Goal: Information Seeking & Learning: Stay updated

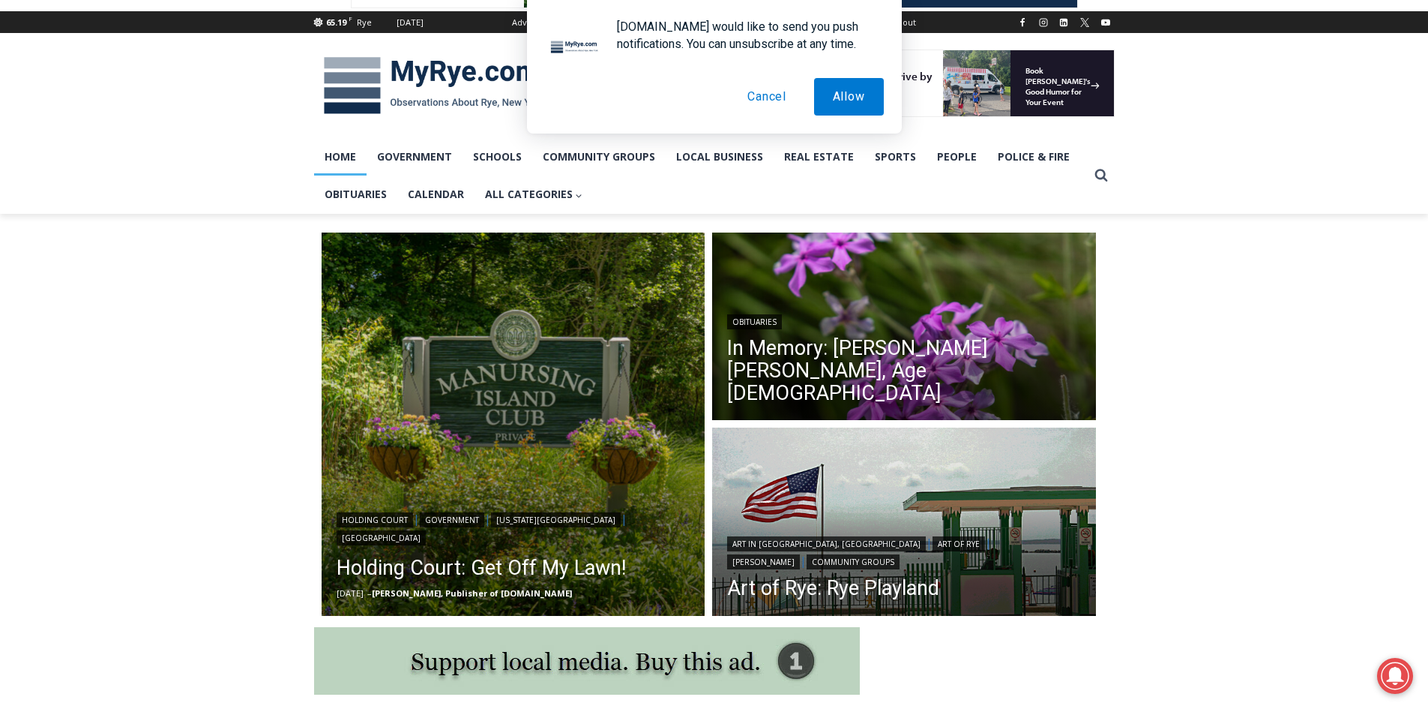
scroll to position [240, 0]
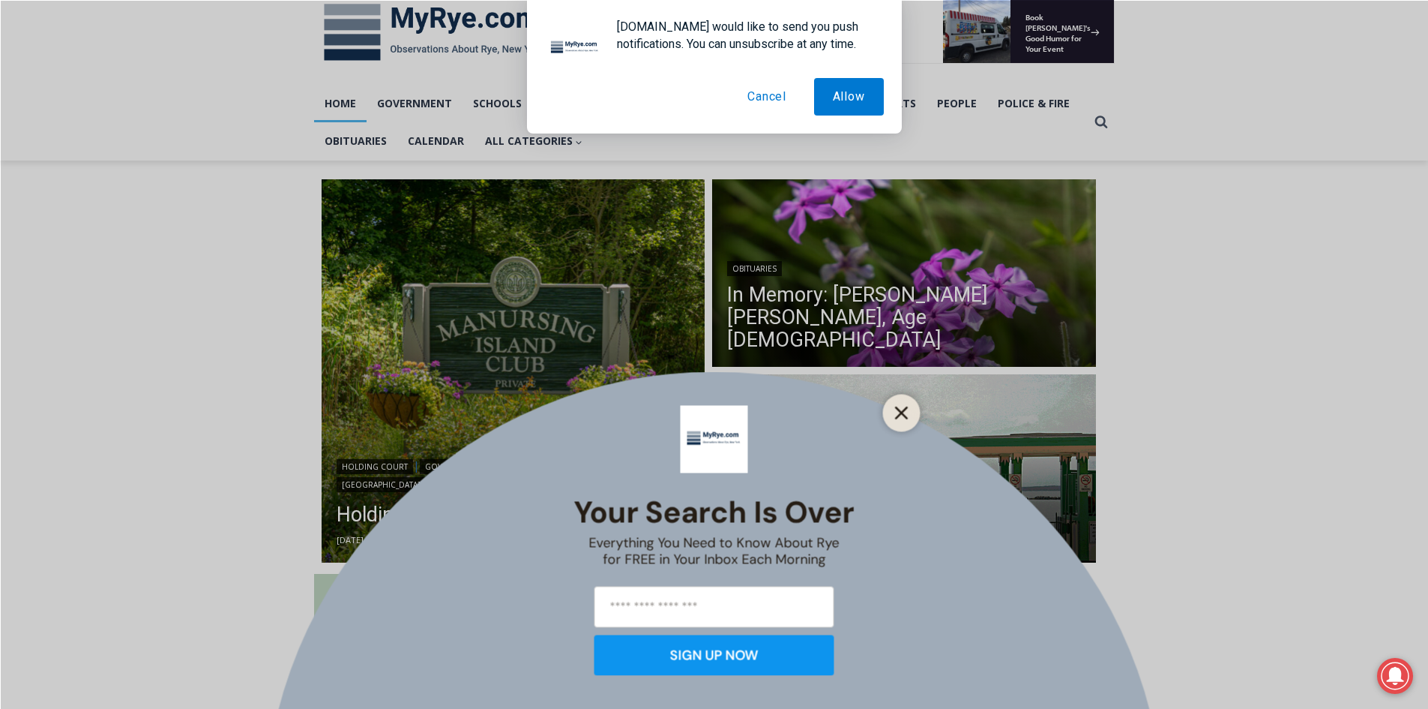
click at [906, 415] on icon "Close" at bounding box center [901, 412] width 13 height 13
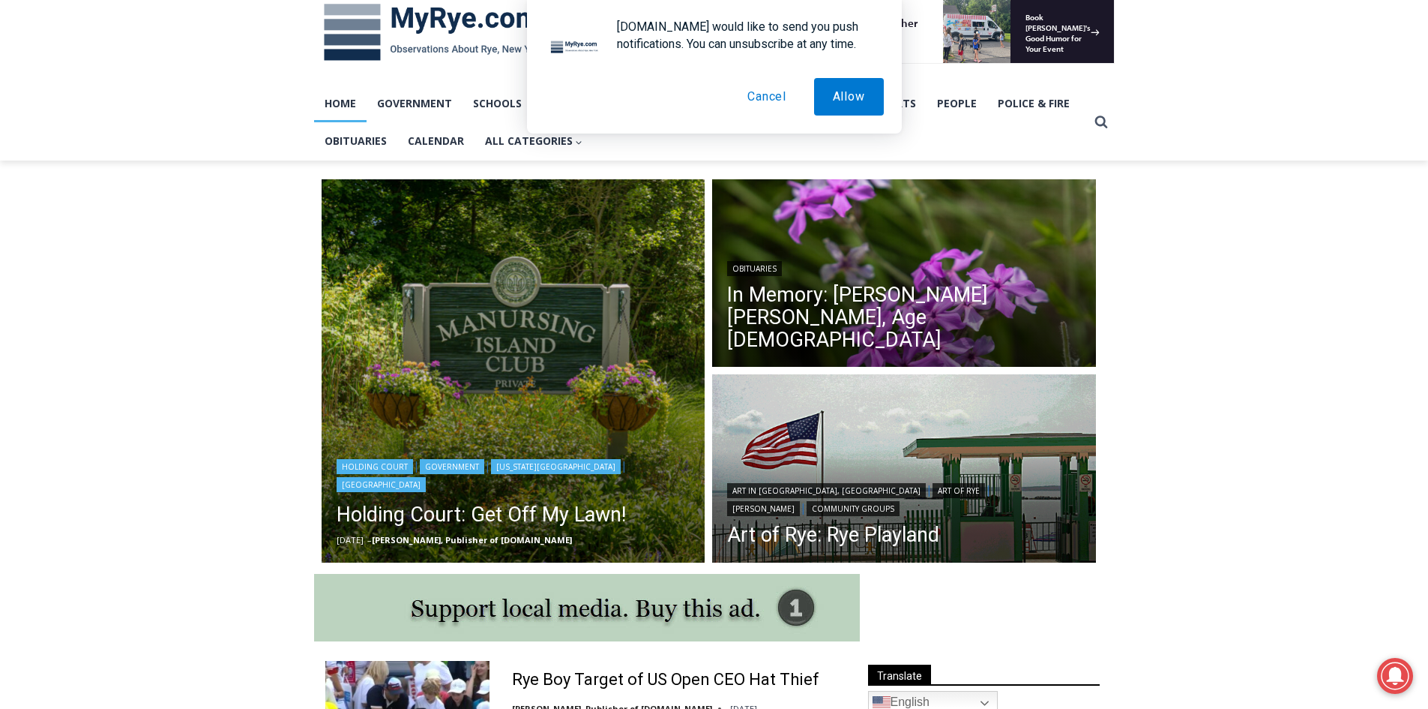
click at [478, 438] on img "Read More Holding Court: Get Off My Lawn!" at bounding box center [514, 371] width 384 height 384
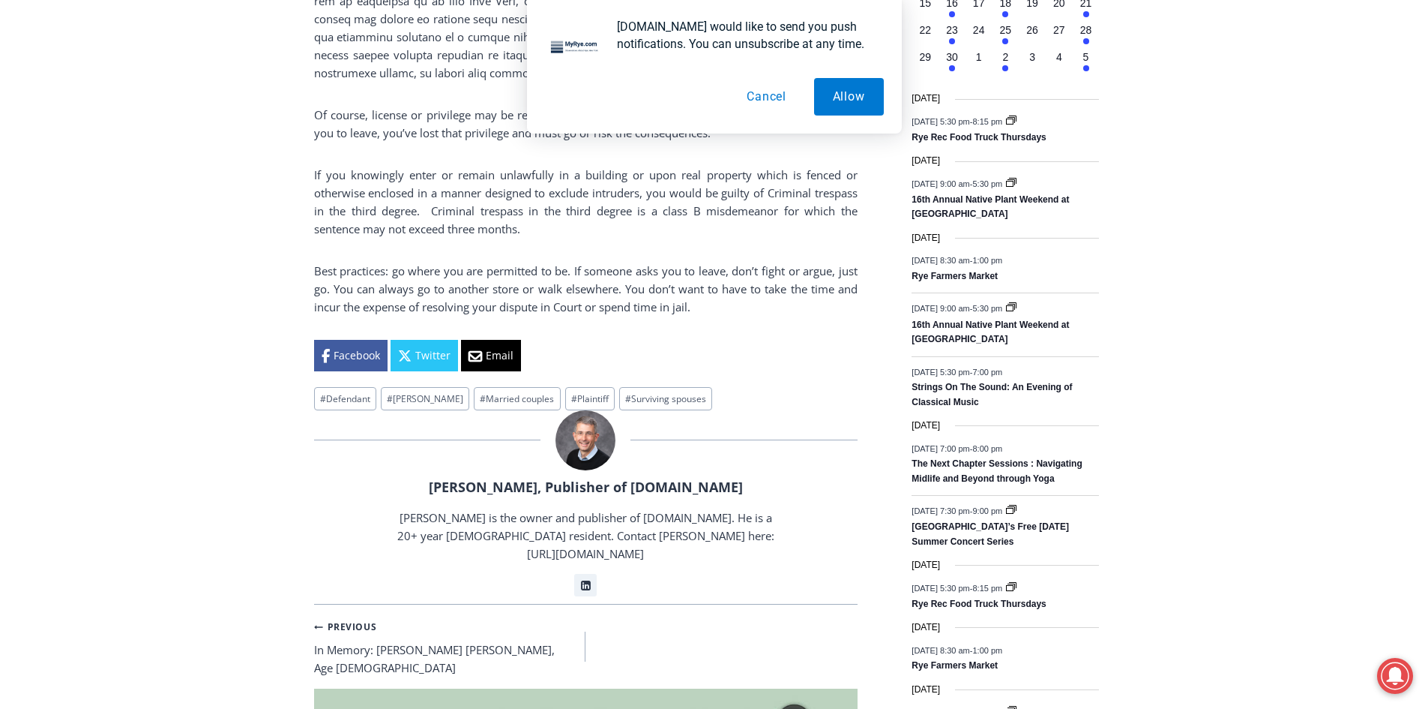
scroll to position [1889, 0]
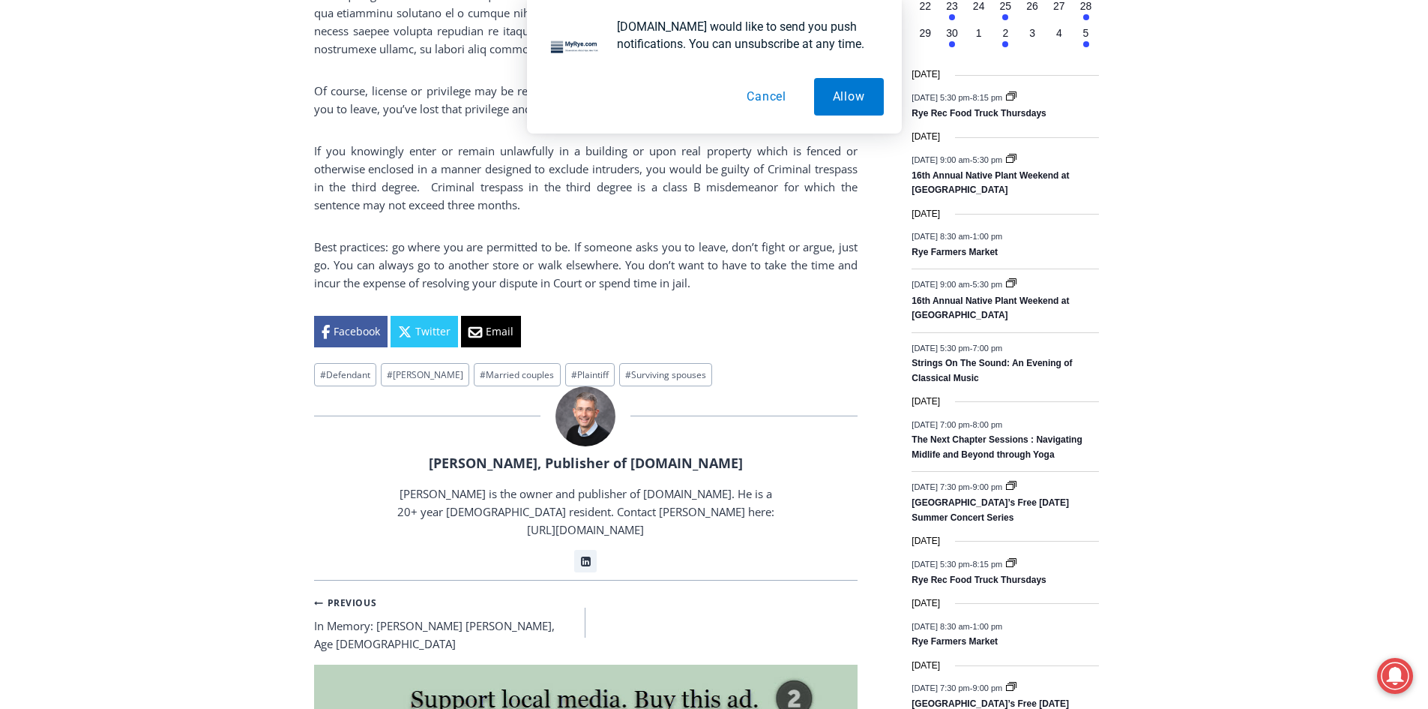
click at [289, 640] on div "Home > Government > New York State > Rye City Court > Holding Court > Holding C…" at bounding box center [714, 72] width 1428 height 3123
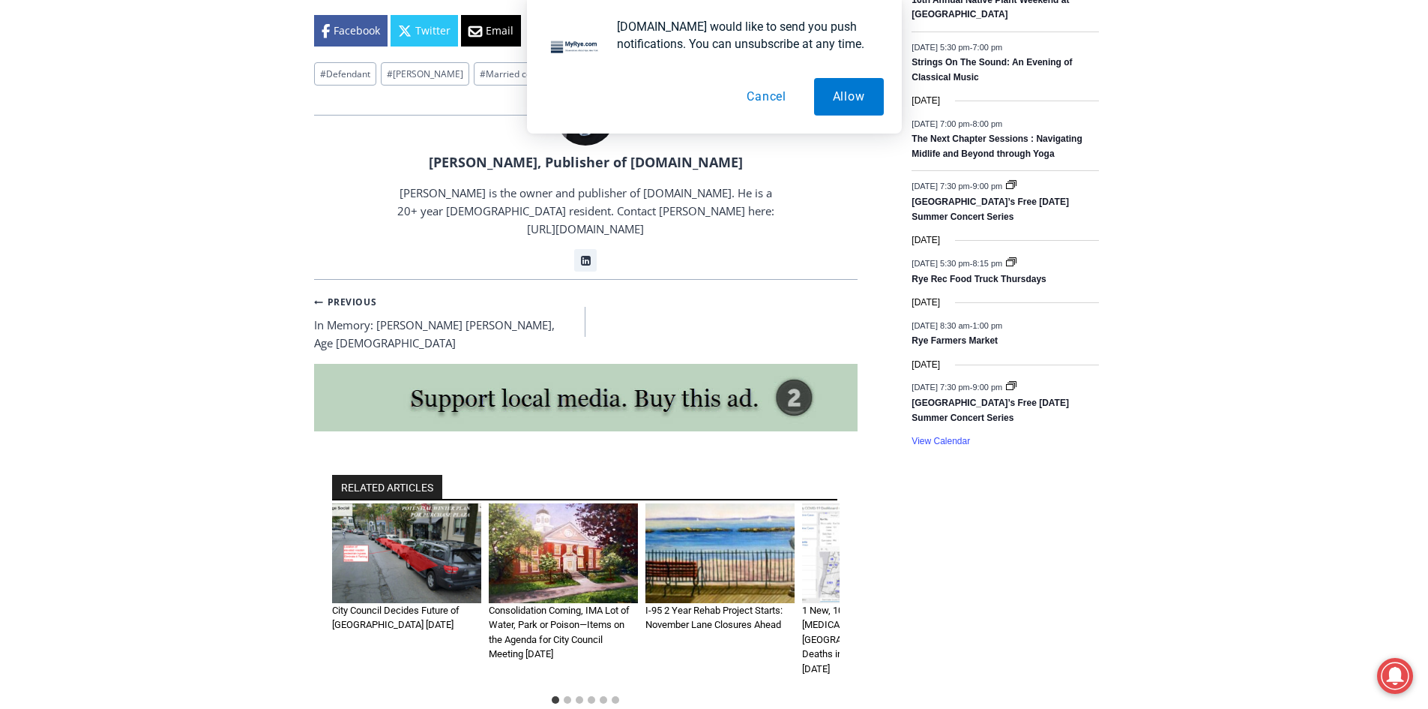
scroll to position [2249, 0]
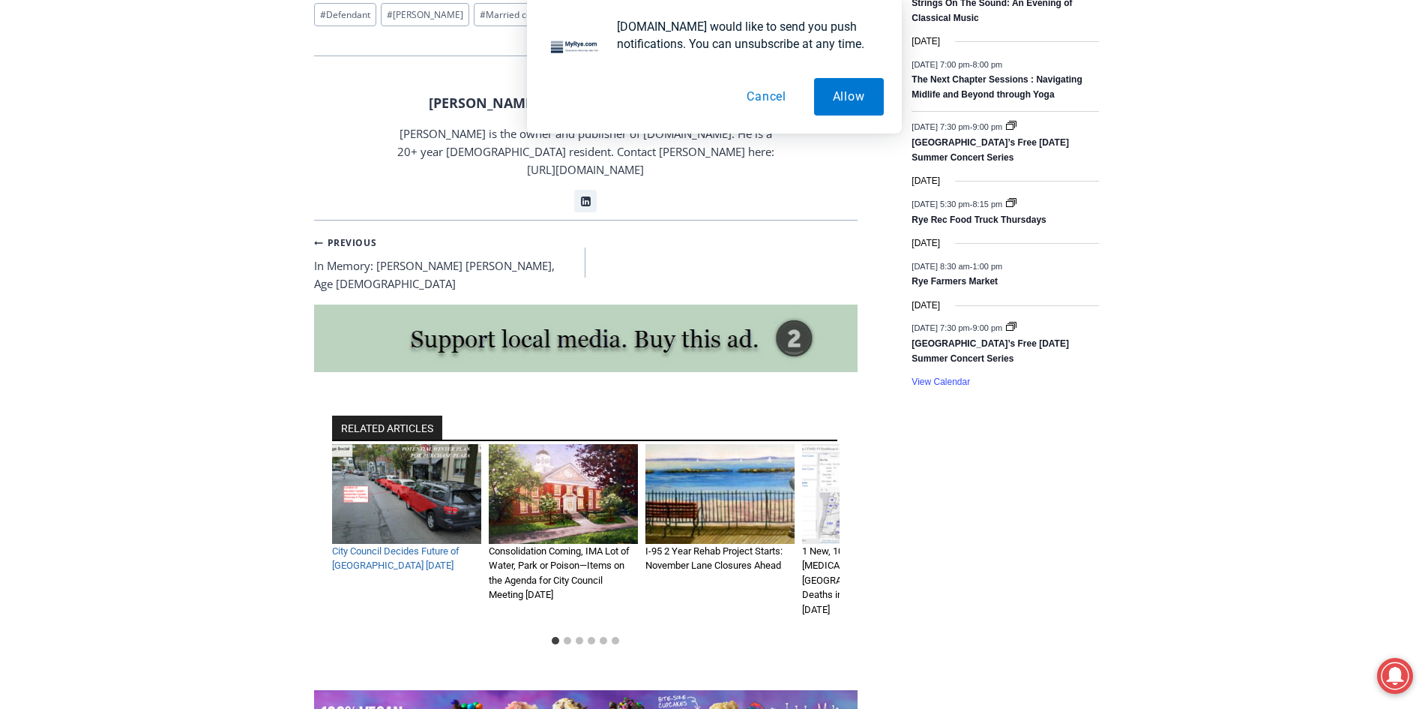
click at [421, 545] on link "City Council Decides Future of [GEOGRAPHIC_DATA] [DATE]" at bounding box center [395, 558] width 127 height 26
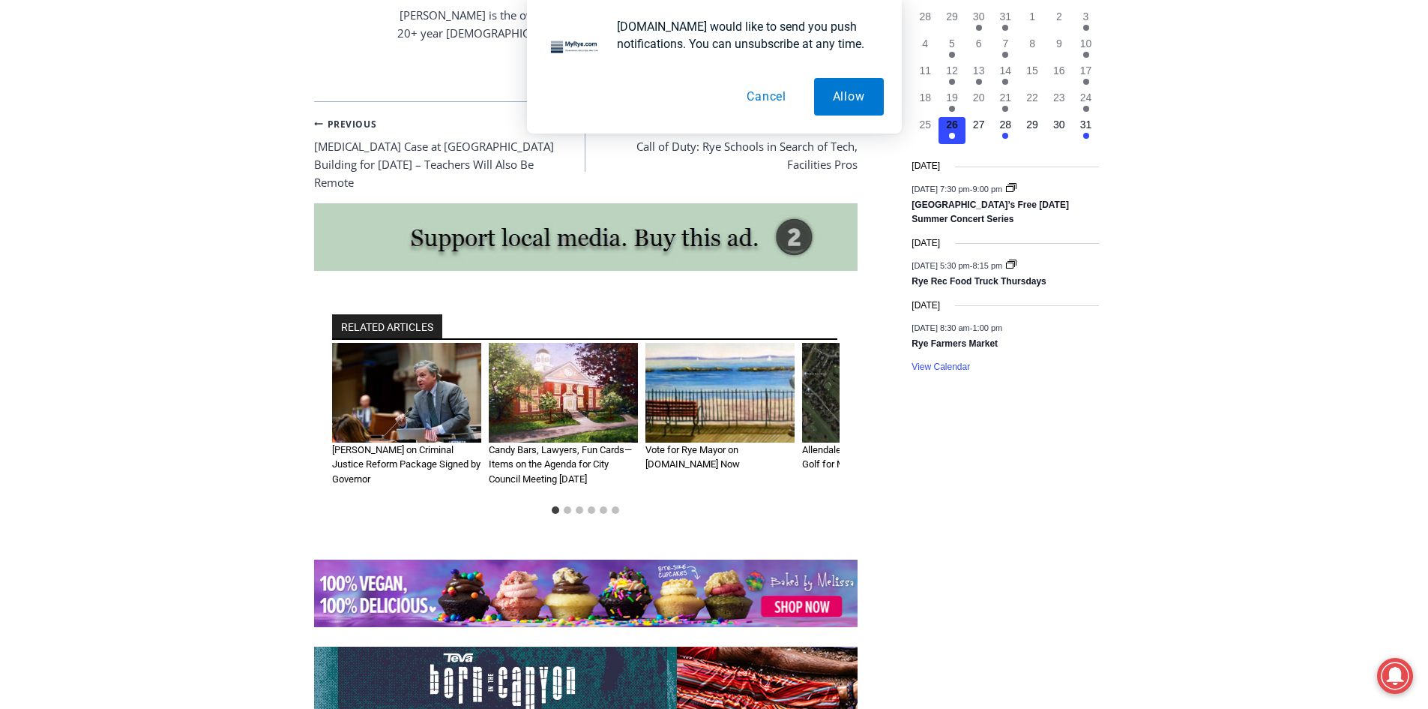
scroll to position [1799, 0]
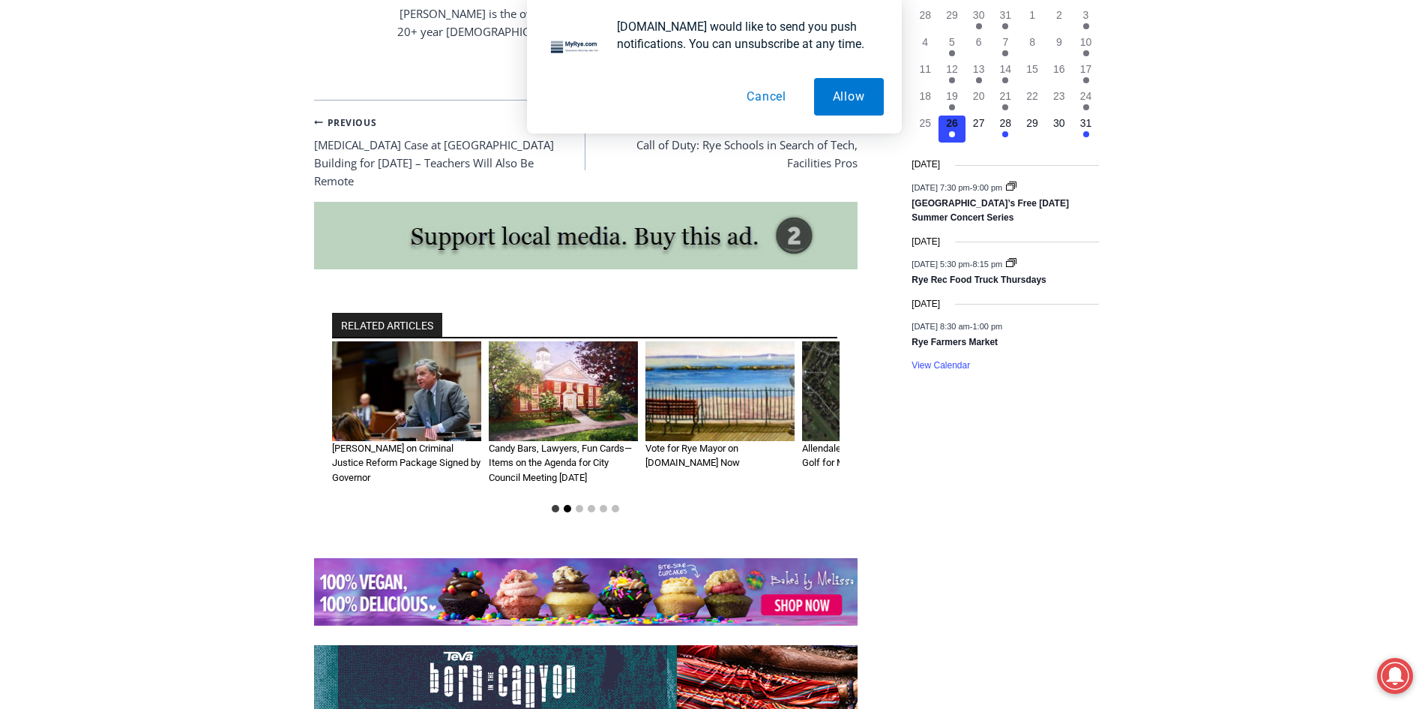
click at [567, 505] on button "Go to slide 2" at bounding box center [567, 508] width 7 height 7
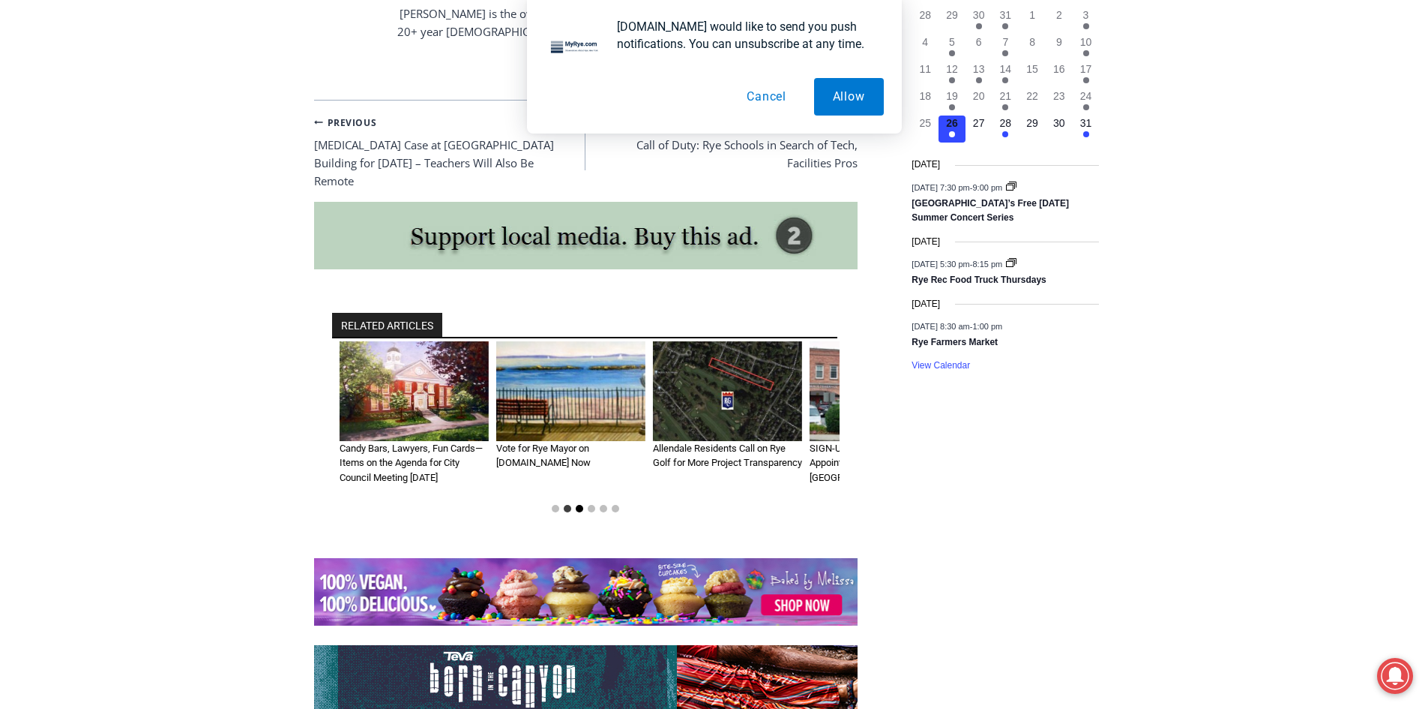
click at [579, 505] on button "Go to slide 3" at bounding box center [579, 508] width 7 height 7
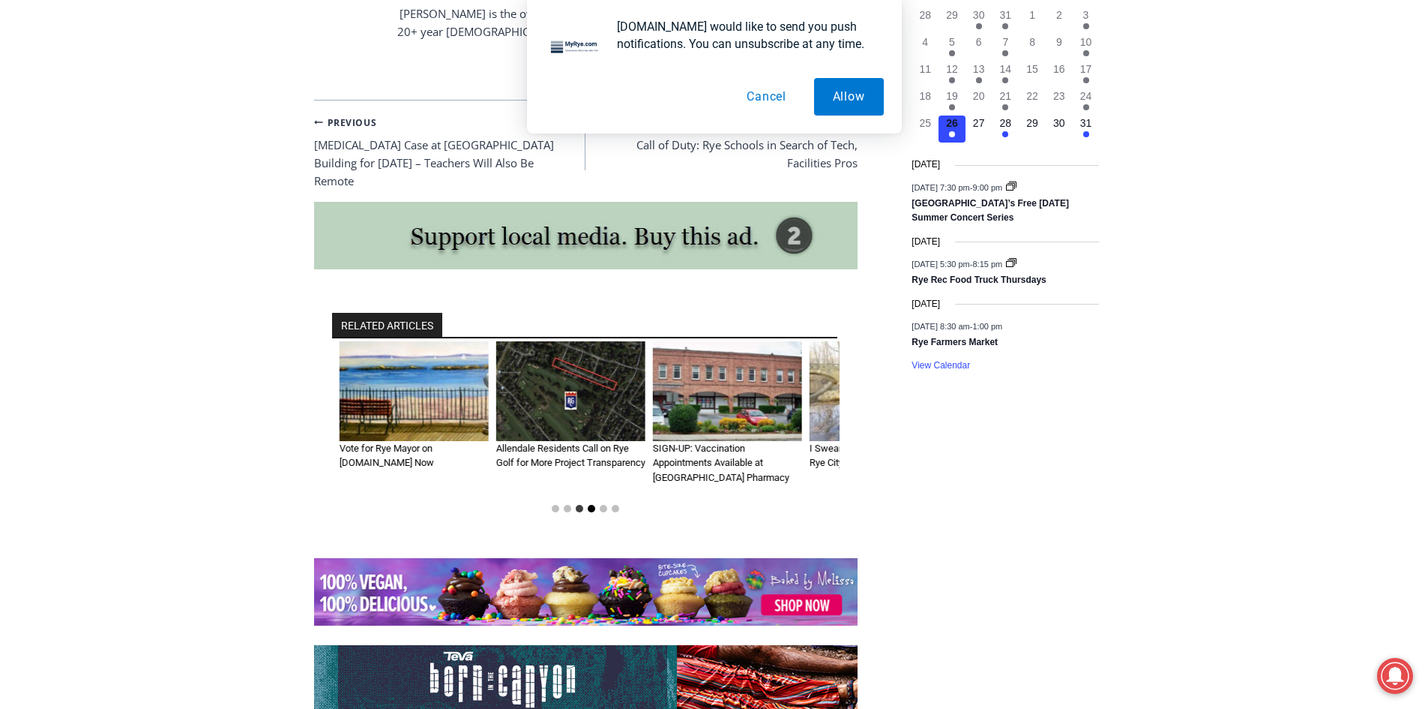
click at [589, 505] on button "Go to slide 4" at bounding box center [591, 508] width 7 height 7
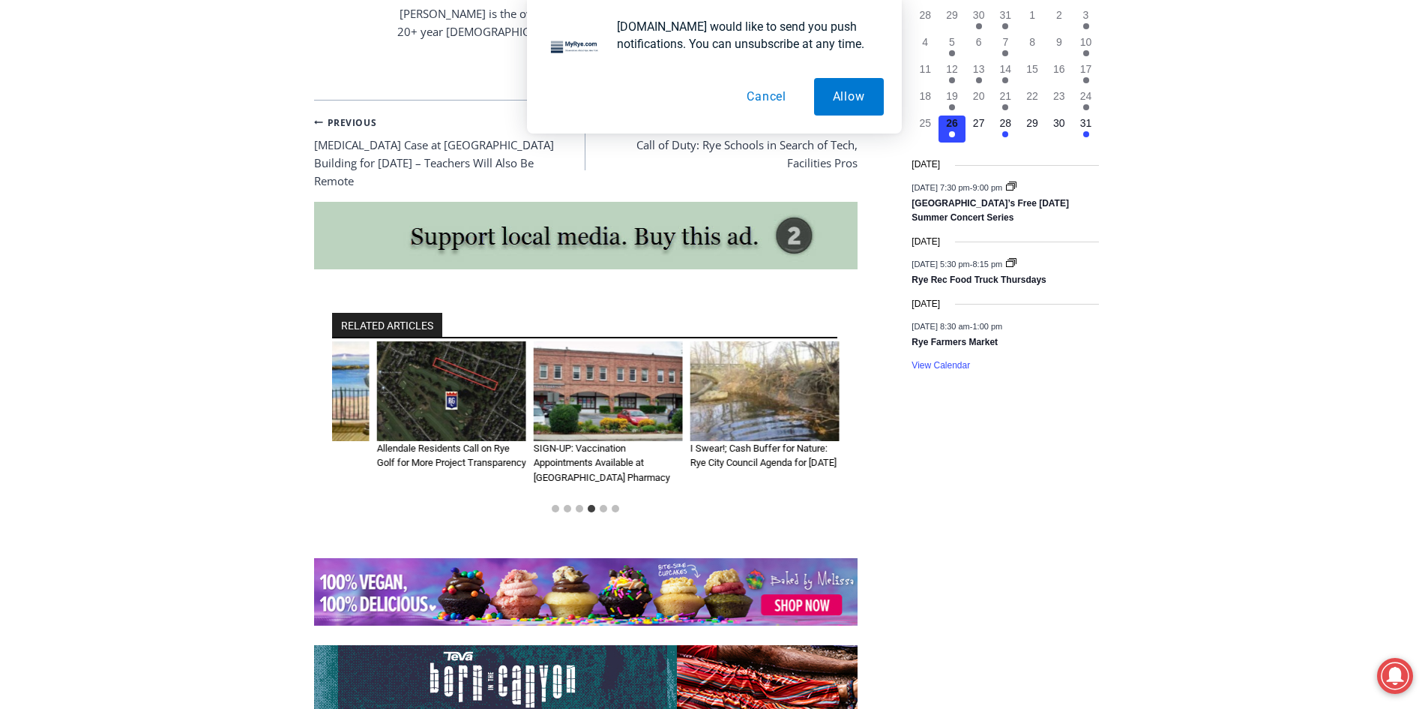
click at [805, 386] on img "6 of 6" at bounding box center [765, 391] width 149 height 100
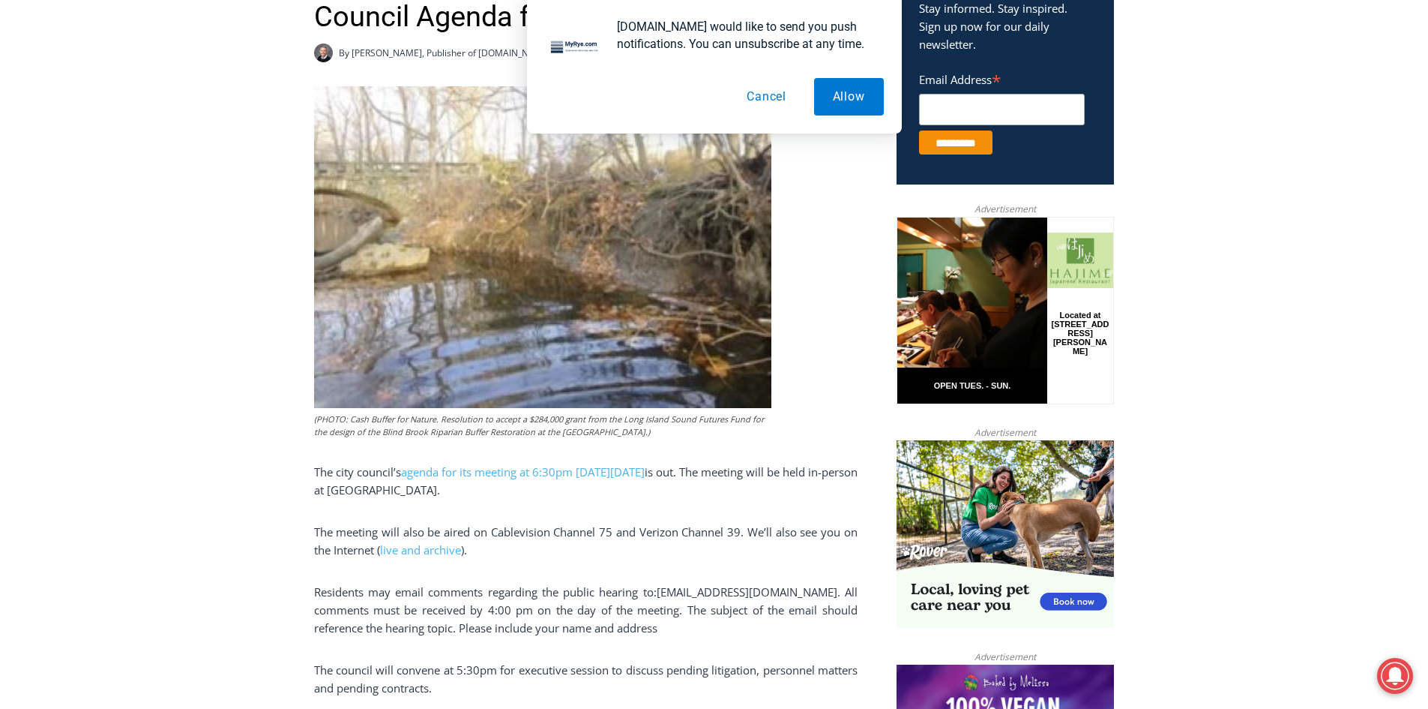
scroll to position [720, 0]
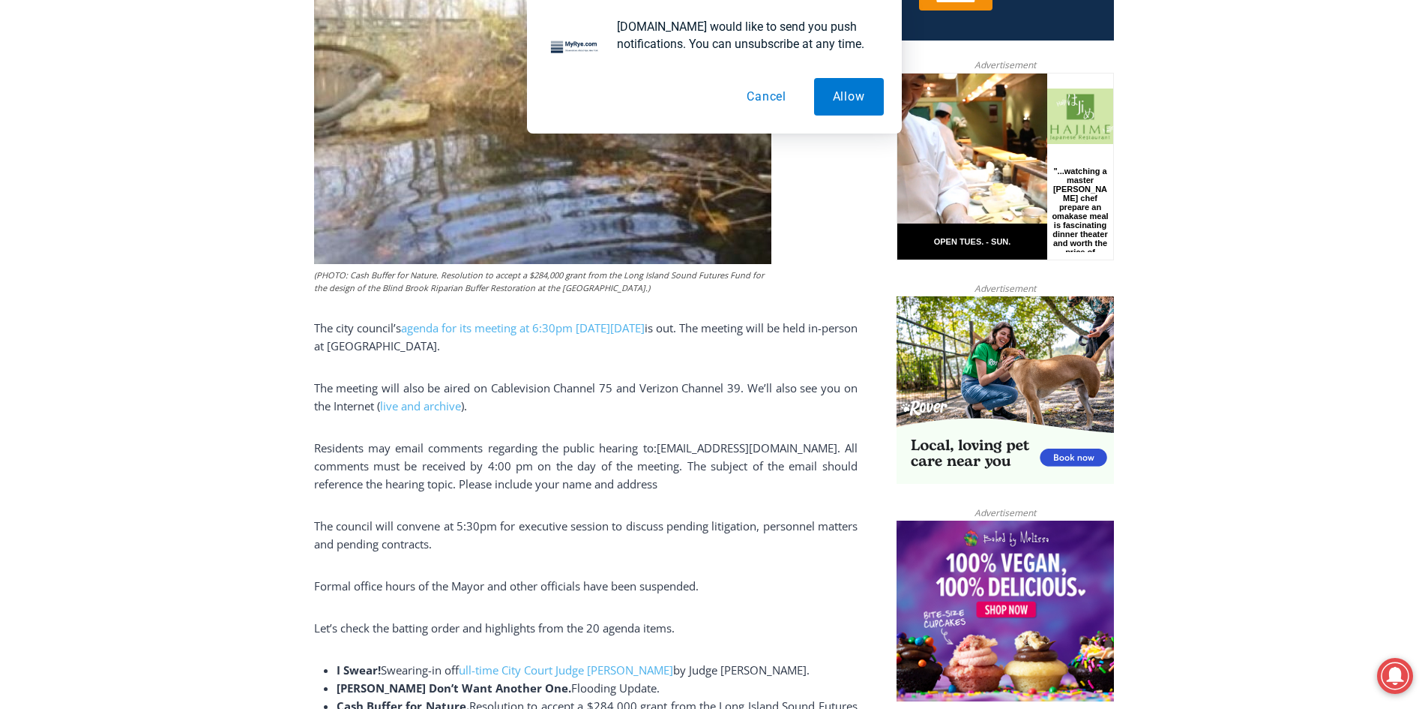
click at [771, 95] on button "Cancel" at bounding box center [766, 96] width 77 height 37
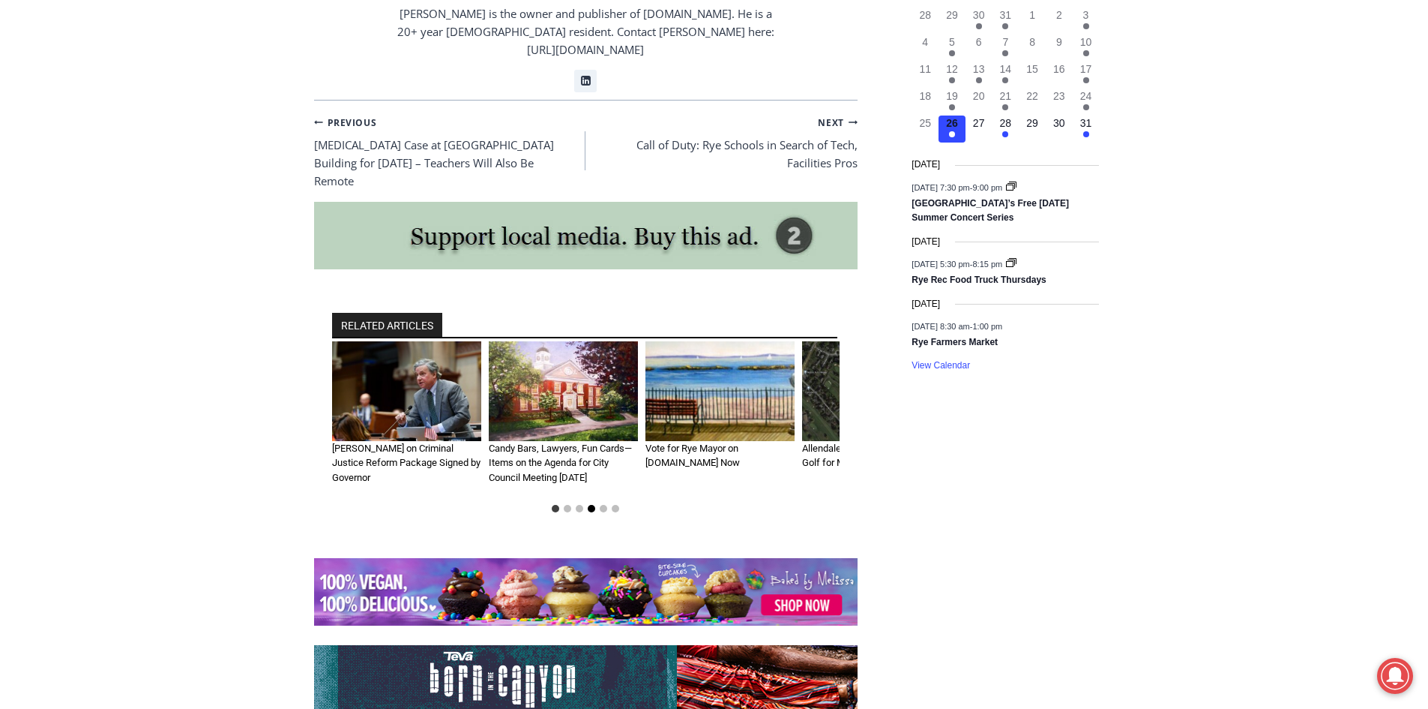
click at [595, 505] on button "Go to slide 4" at bounding box center [591, 508] width 7 height 7
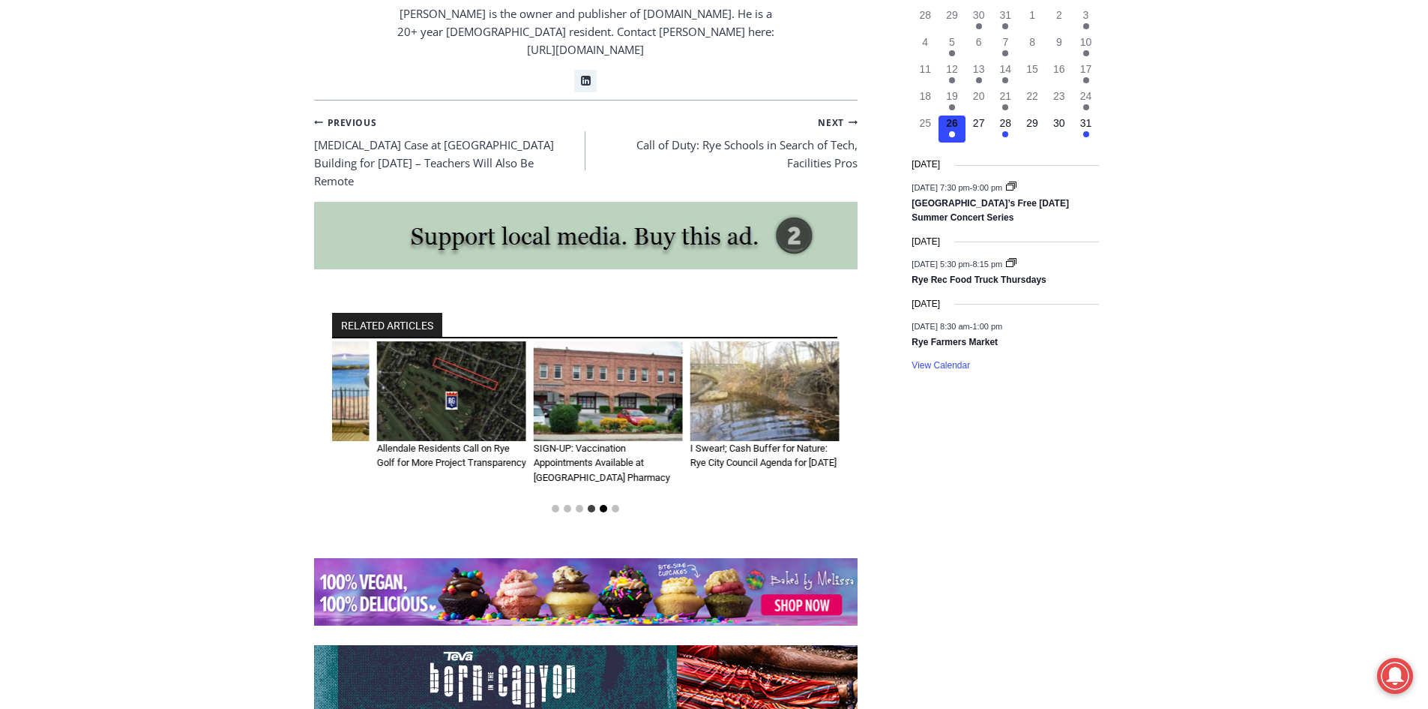
click at [600, 505] on button "Go to slide 5" at bounding box center [603, 508] width 7 height 7
click at [602, 505] on button "Go to slide 5" at bounding box center [603, 508] width 7 height 7
click at [613, 505] on button "Go to slide 6" at bounding box center [615, 508] width 7 height 7
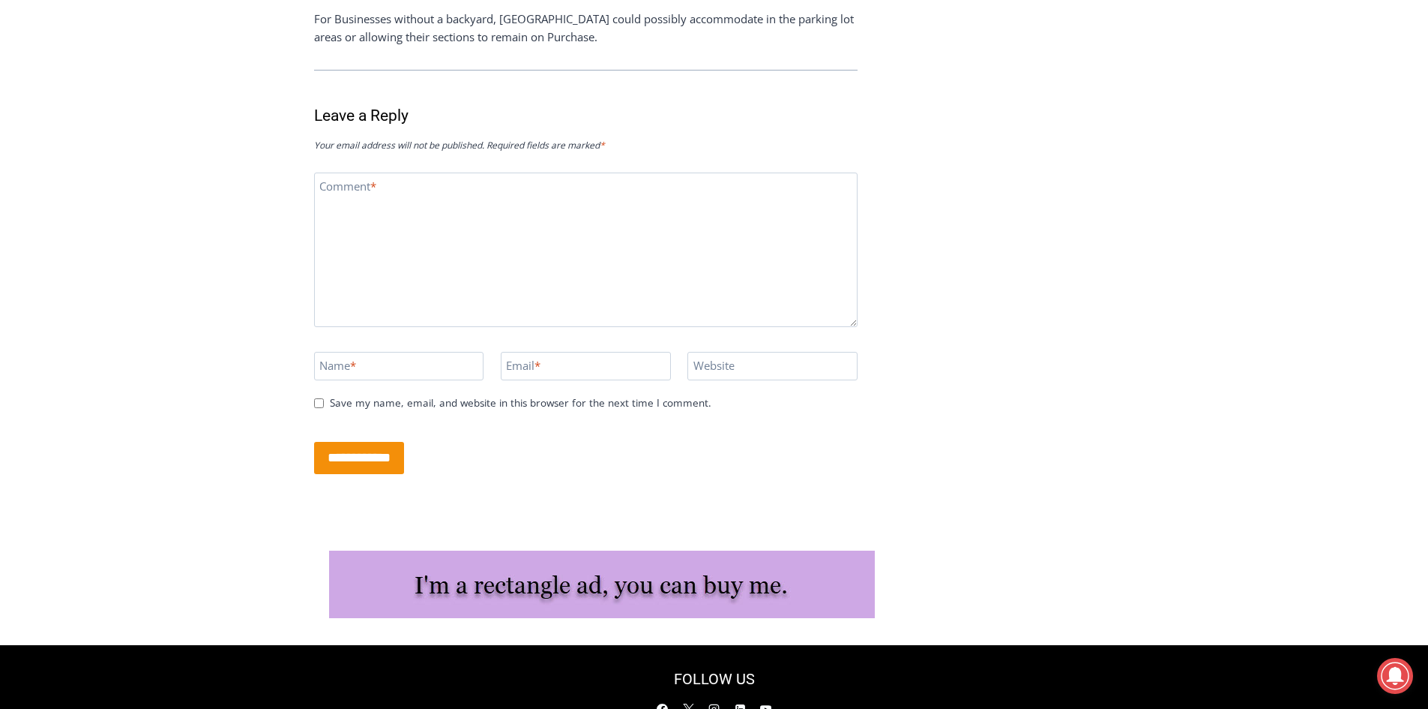
scroll to position [2879, 0]
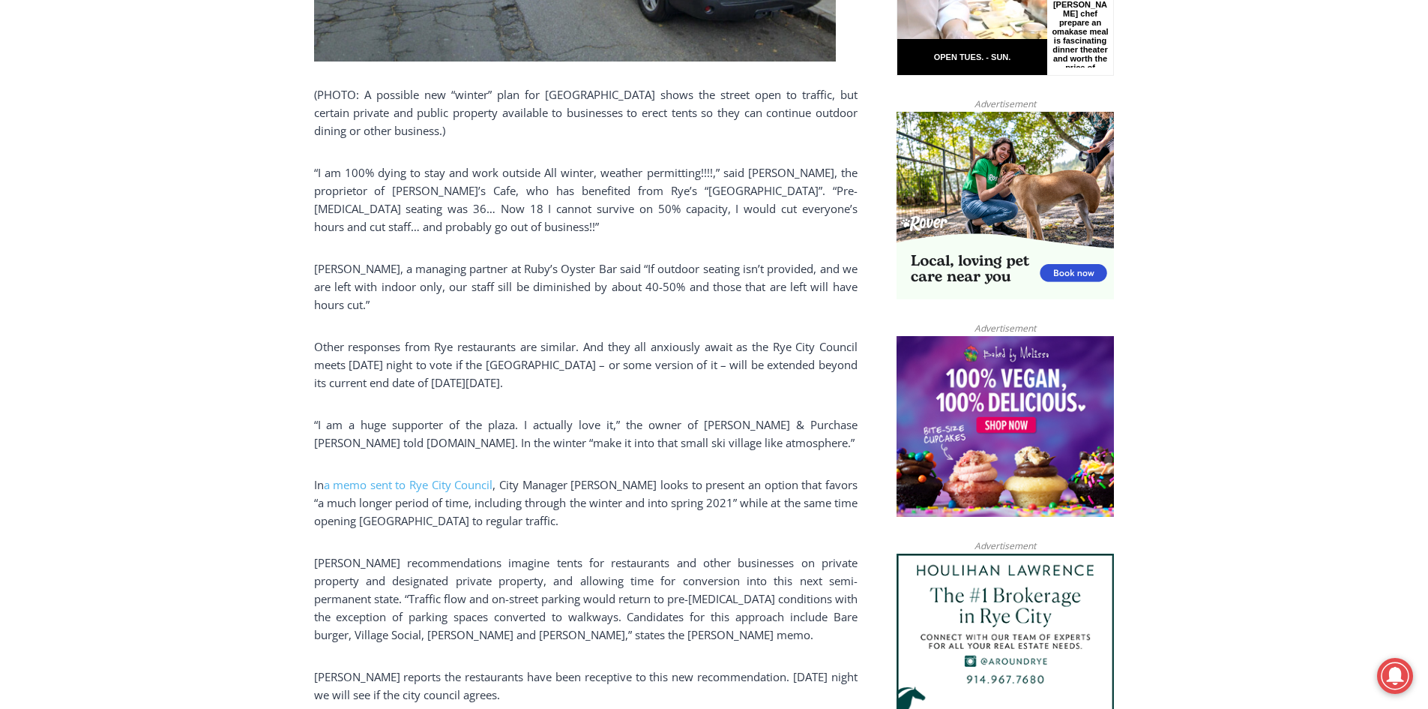
scroll to position [930, 0]
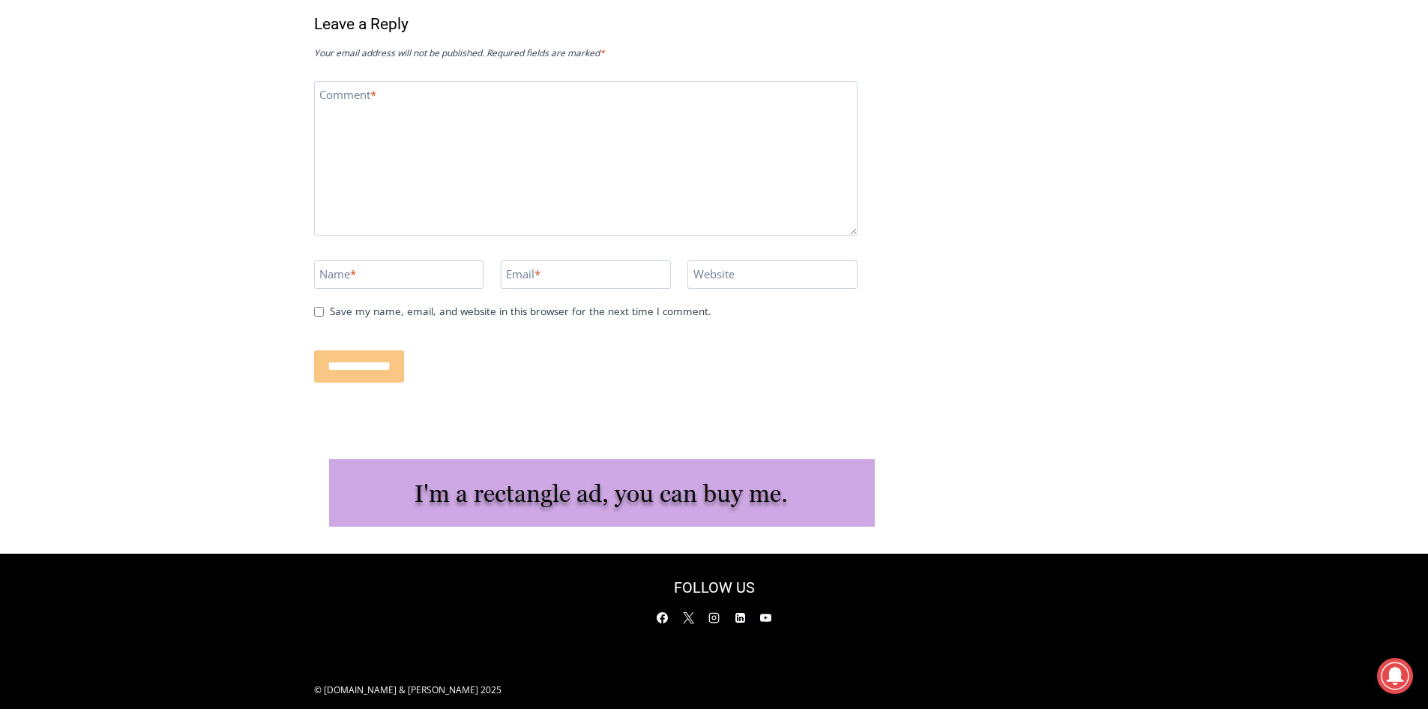
scroll to position [3127, 0]
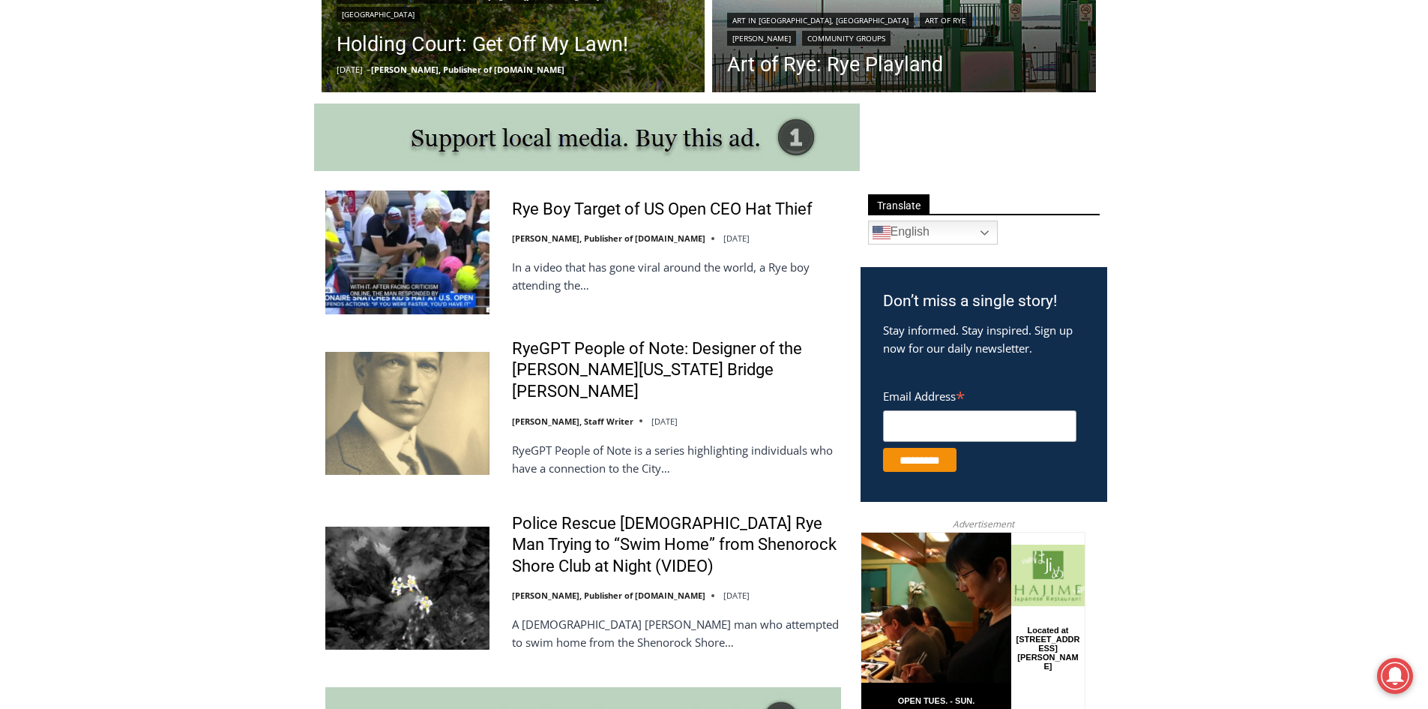
scroll to position [750, 0]
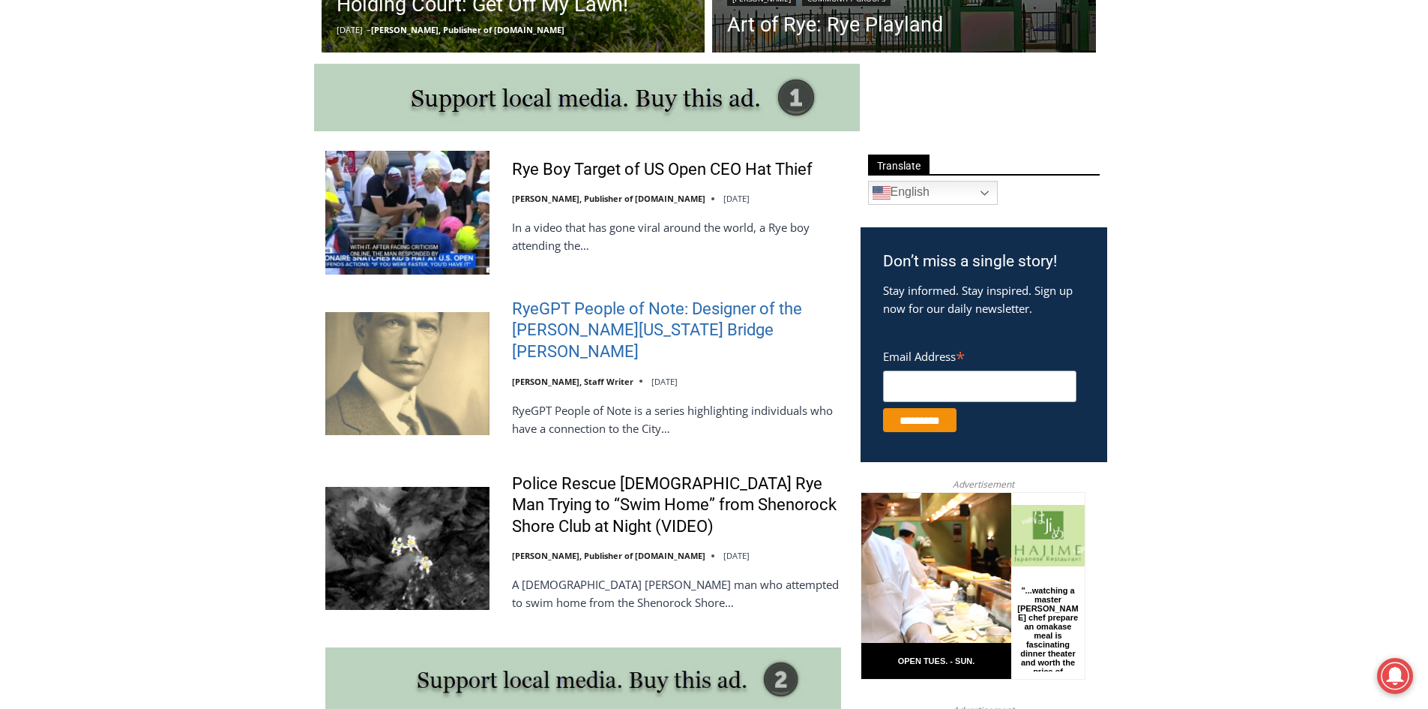
click at [682, 308] on link "RyeGPT People of Note: Designer of the George Washington Bridge Othmar Ammann" at bounding box center [676, 330] width 329 height 64
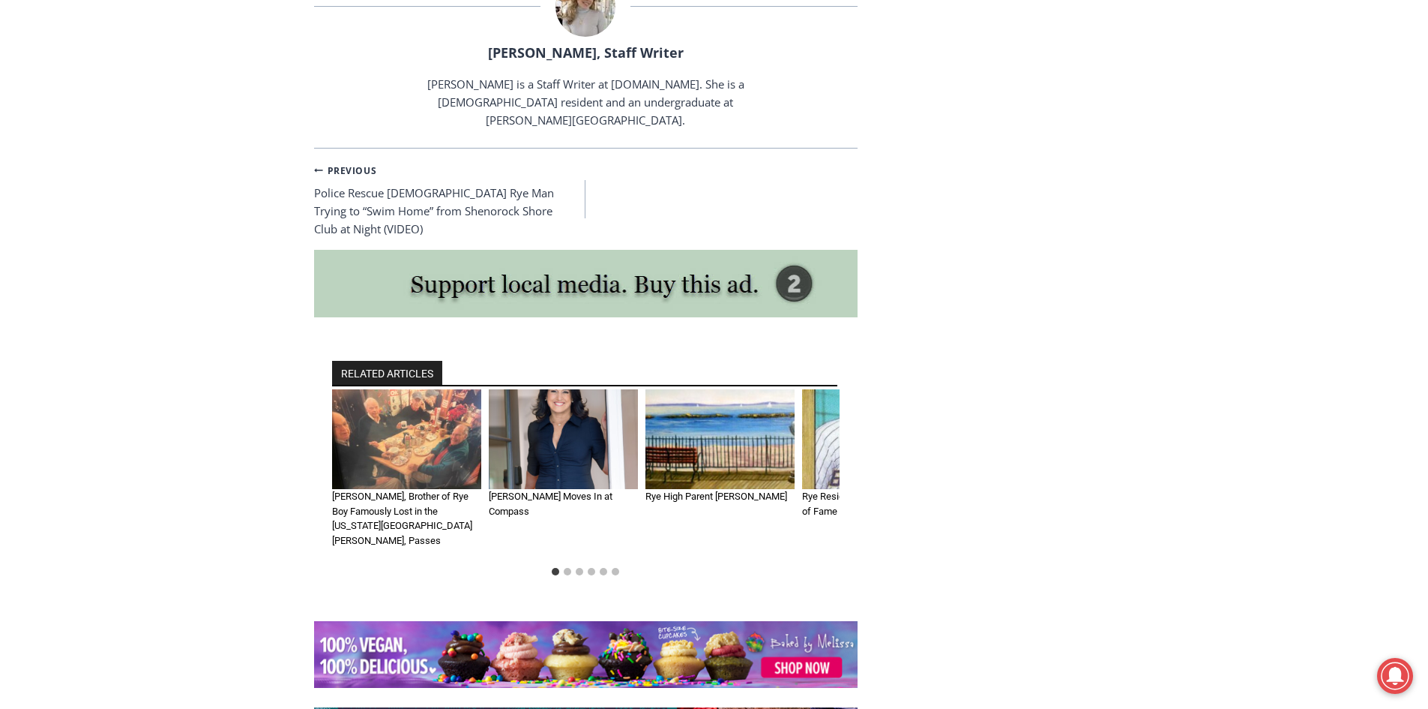
scroll to position [3738, 0]
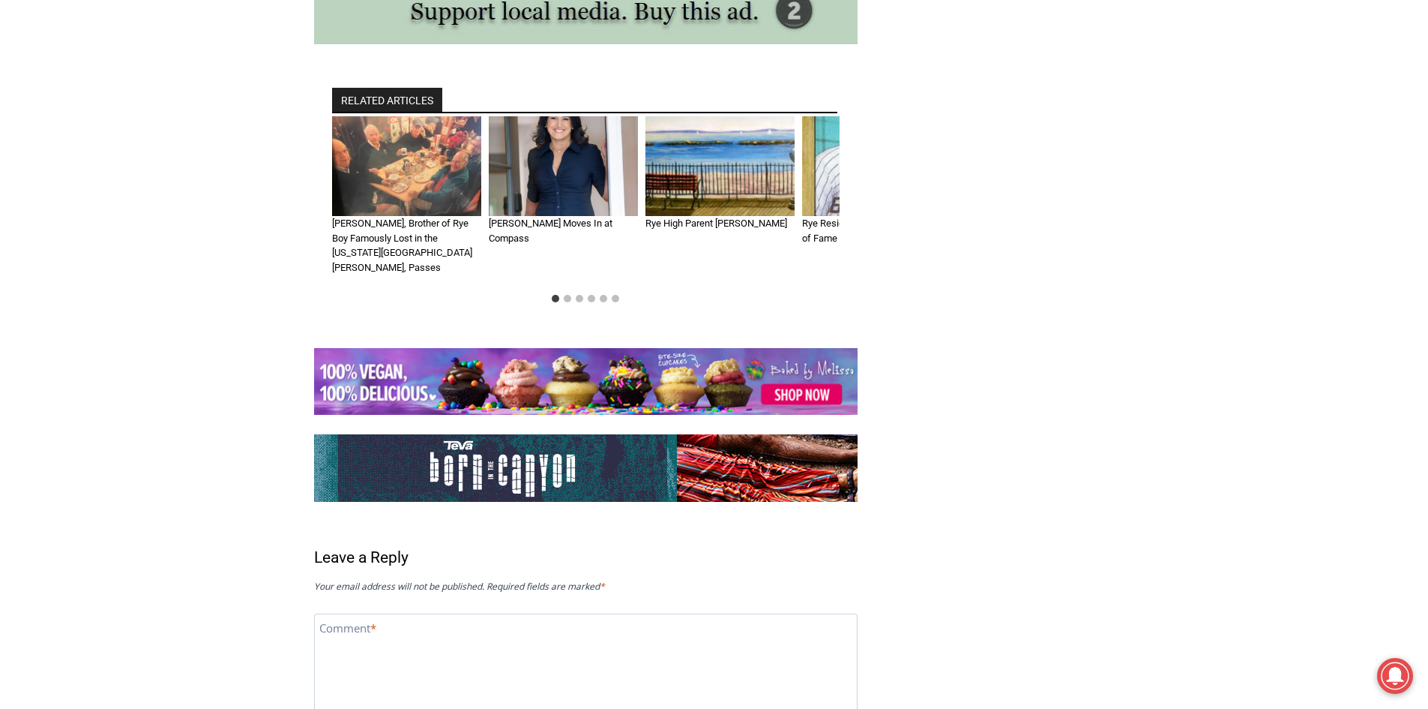
scroll to position [4010, 0]
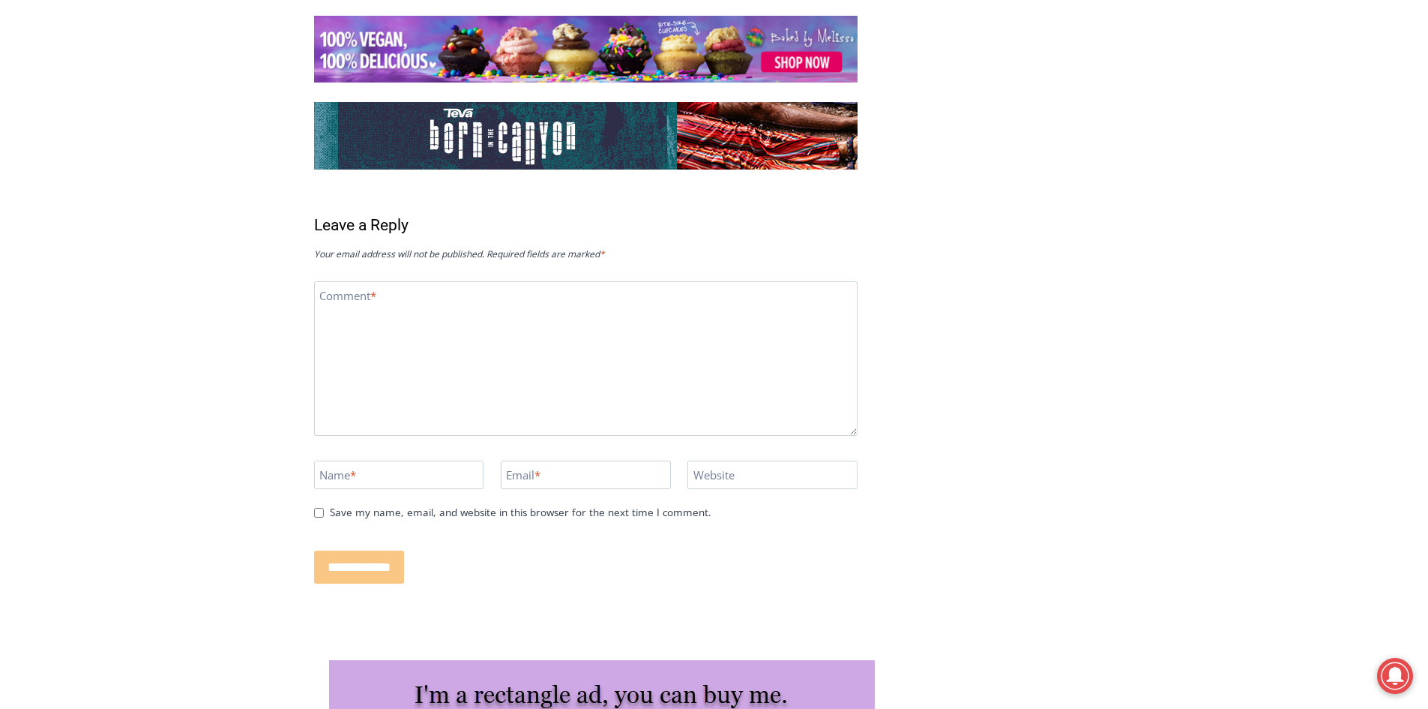
scroll to position [4010, 0]
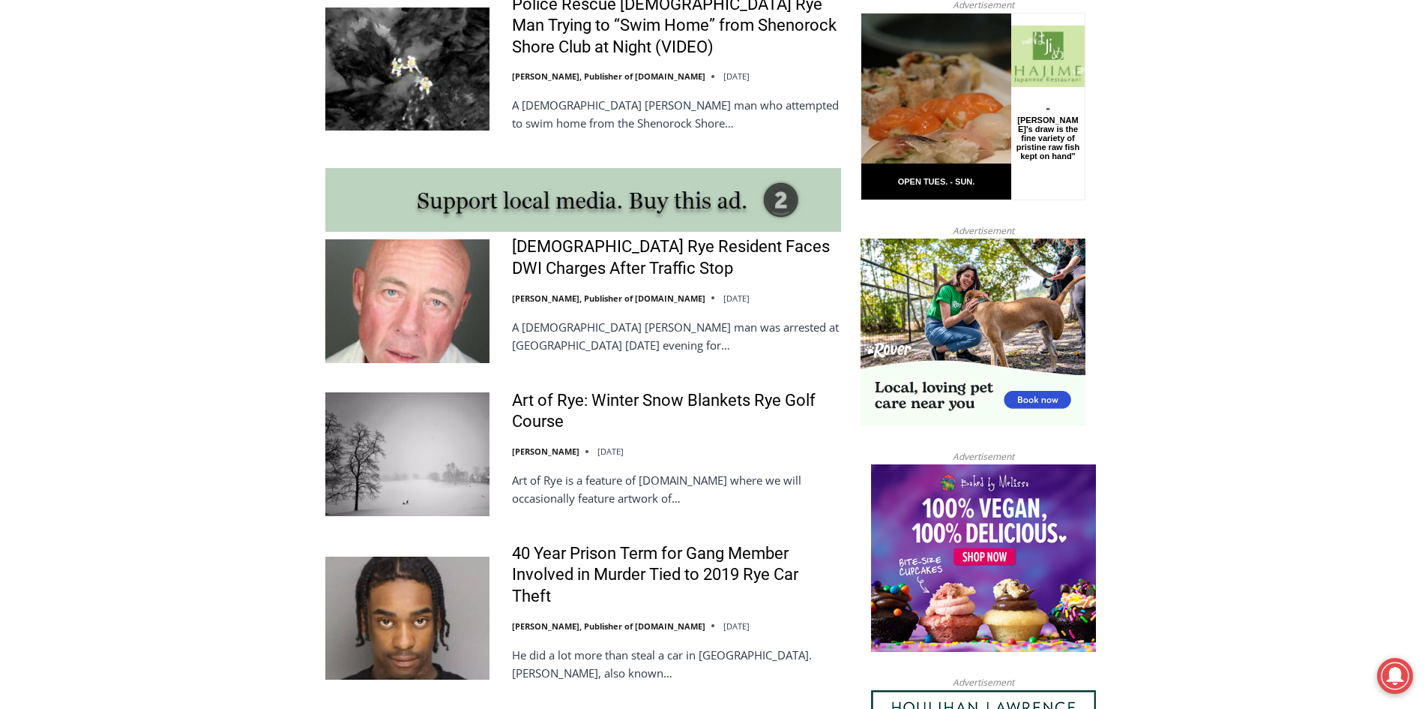
scroll to position [1230, 0]
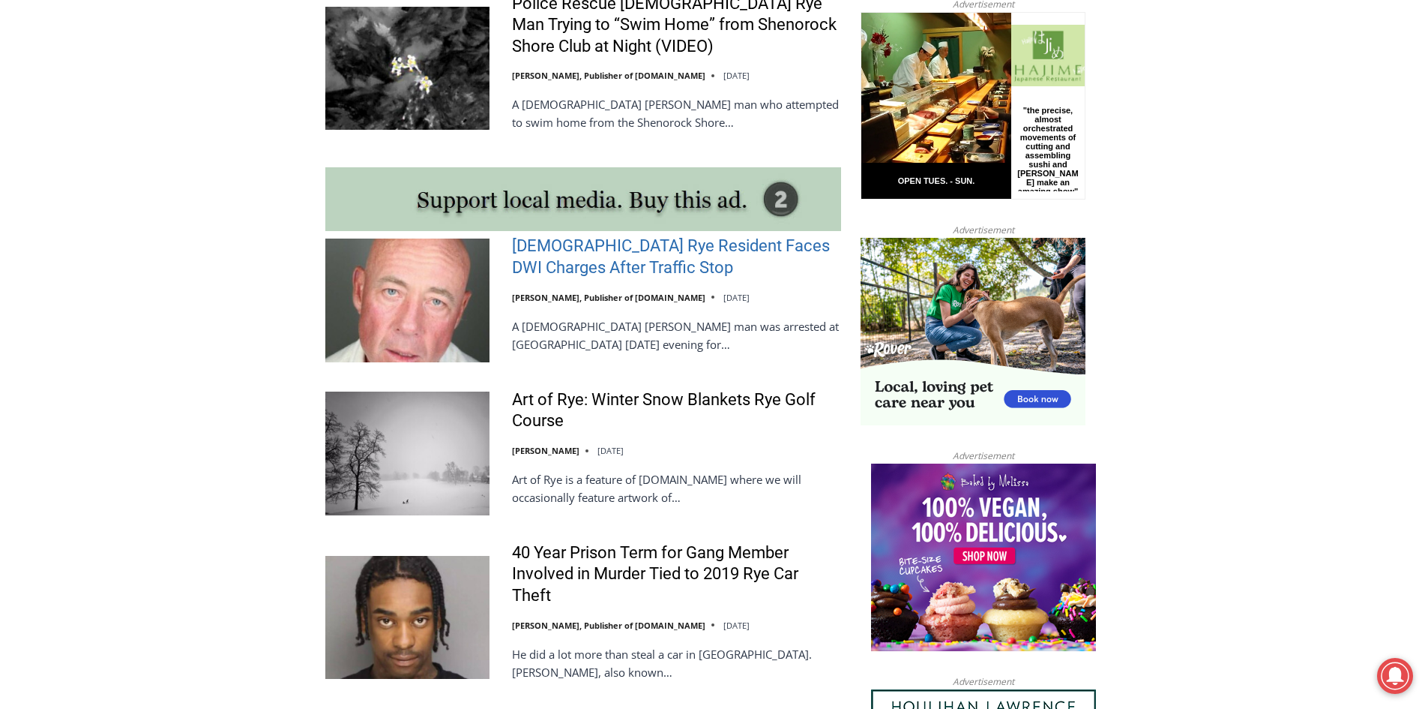
click at [607, 235] on link "56-Year-Old Rye Resident Faces DWI Charges After Traffic Stop" at bounding box center [676, 256] width 329 height 43
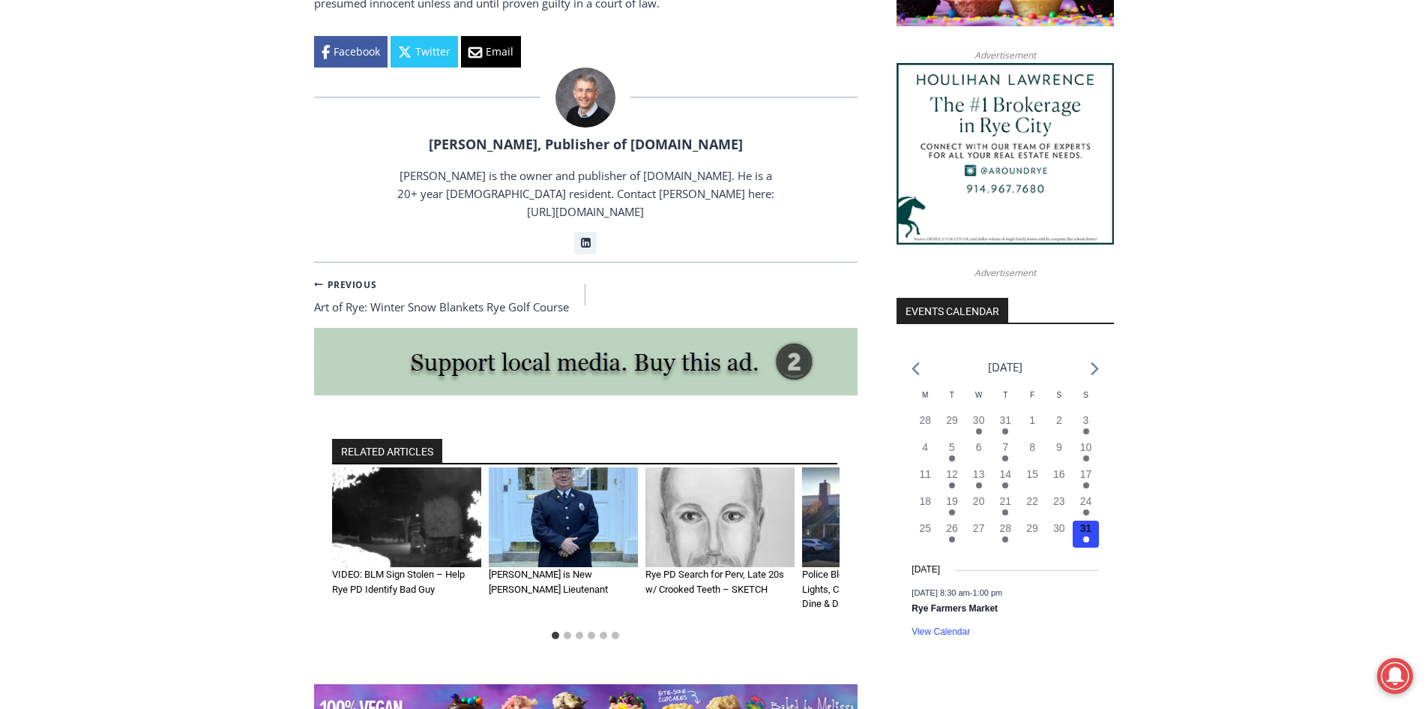
scroll to position [1396, 0]
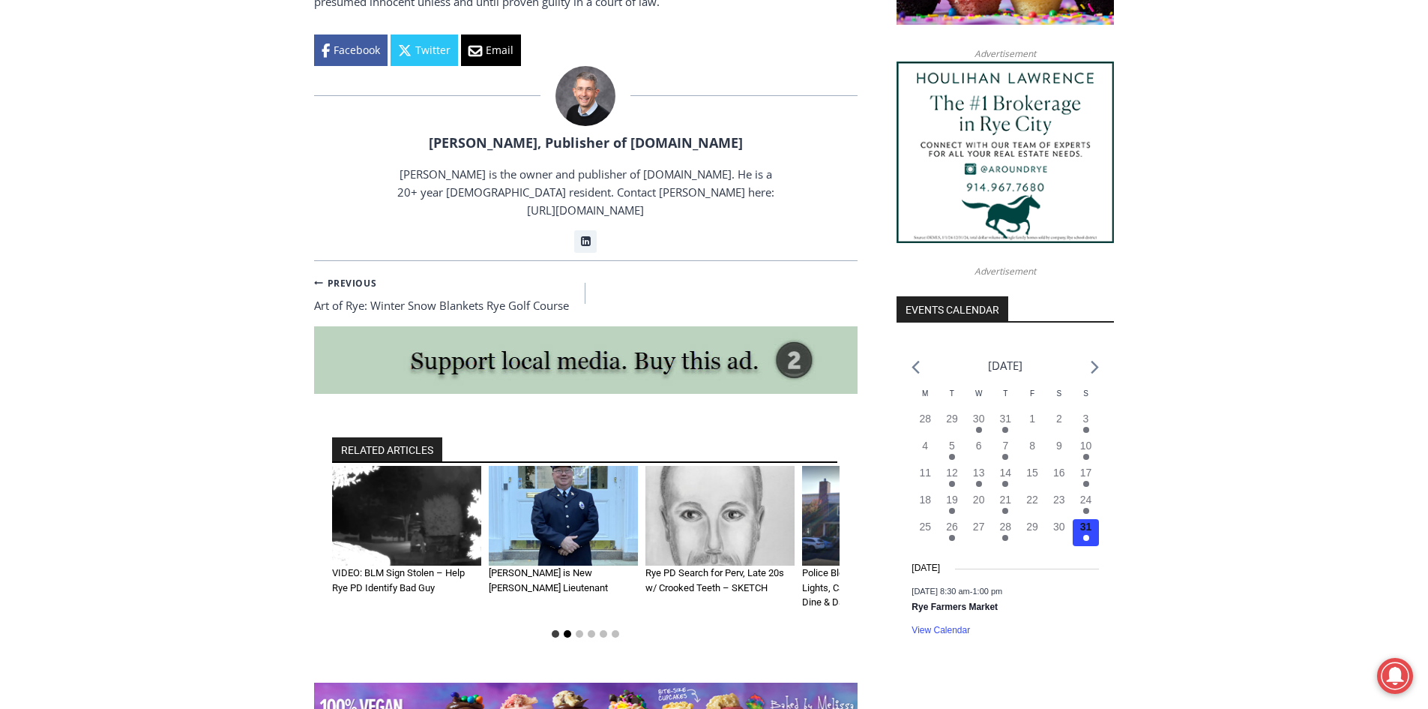
click at [567, 630] on button "Go to slide 2" at bounding box center [567, 633] width 7 height 7
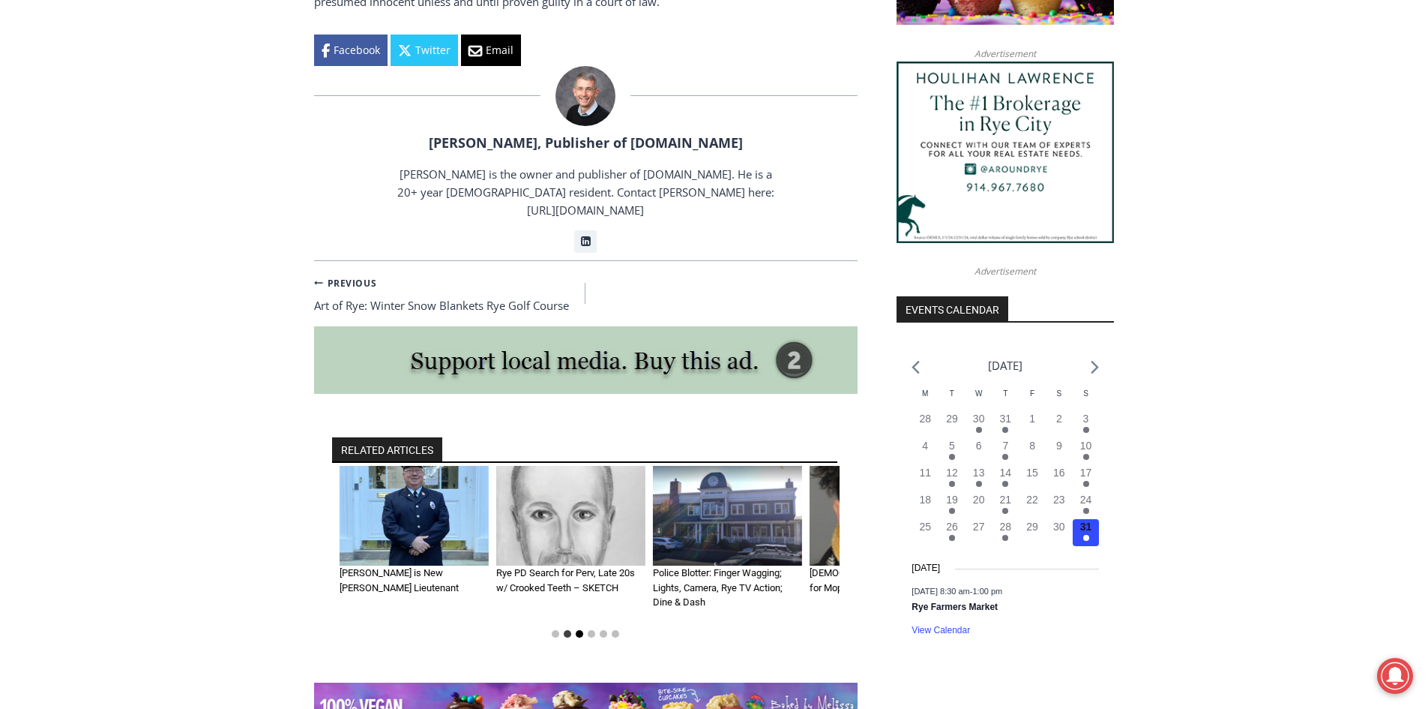
click at [578, 630] on button "Go to slide 3" at bounding box center [579, 633] width 7 height 7
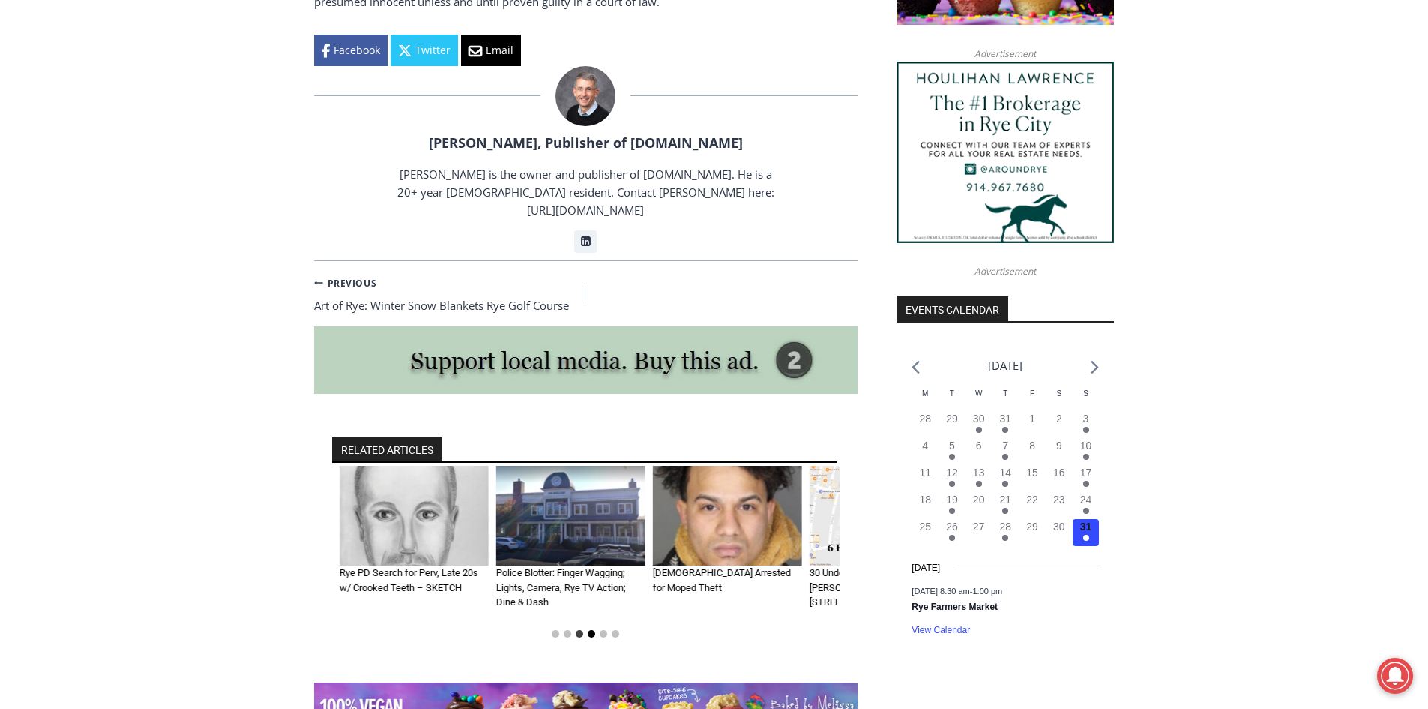
click at [592, 630] on button "Go to slide 4" at bounding box center [591, 633] width 7 height 7
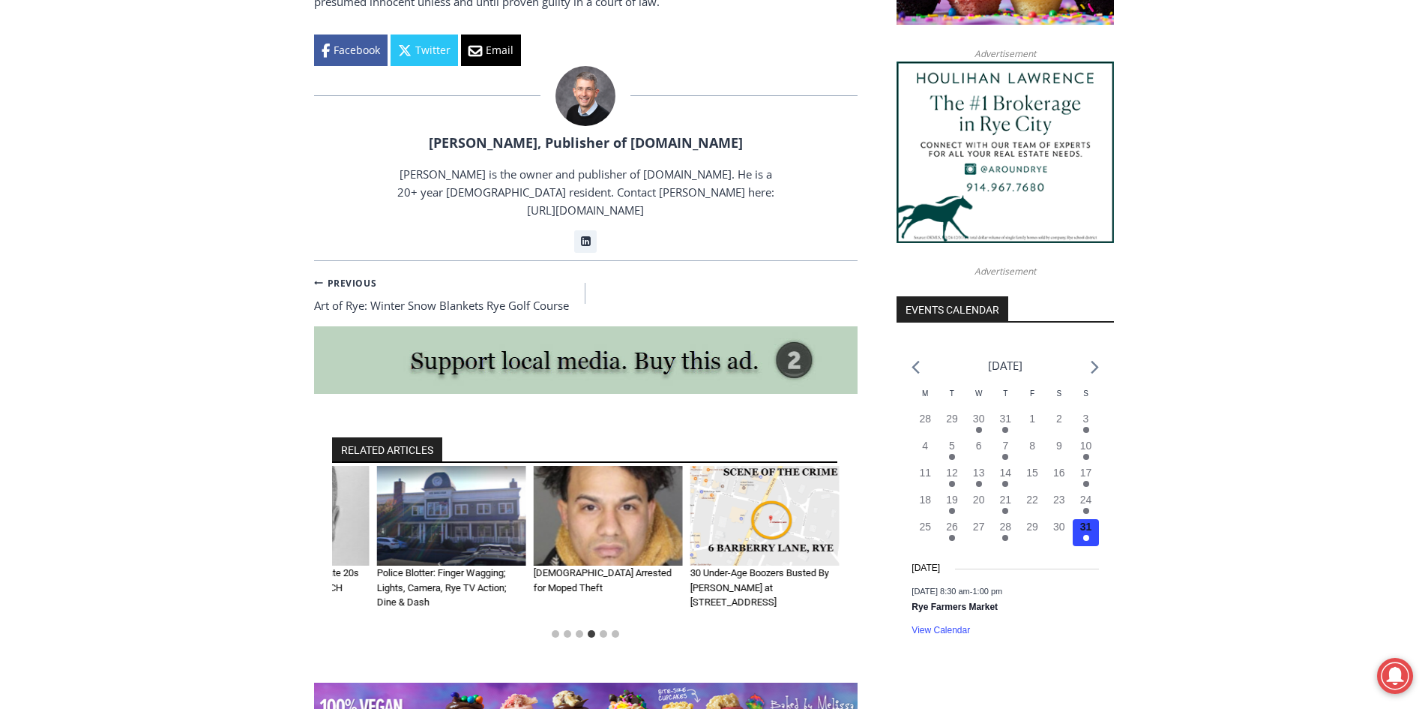
click at [785, 466] on img "6 of 6" at bounding box center [765, 516] width 149 height 100
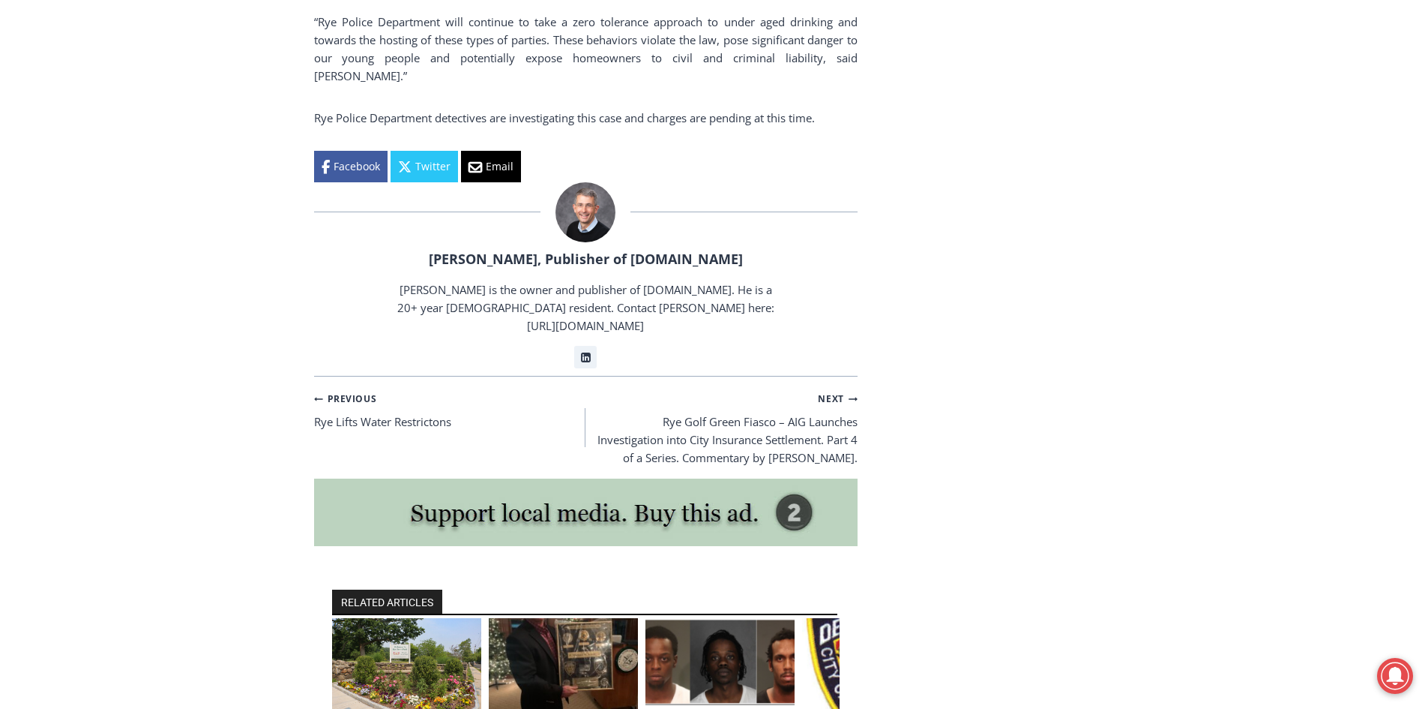
scroll to position [2480, 0]
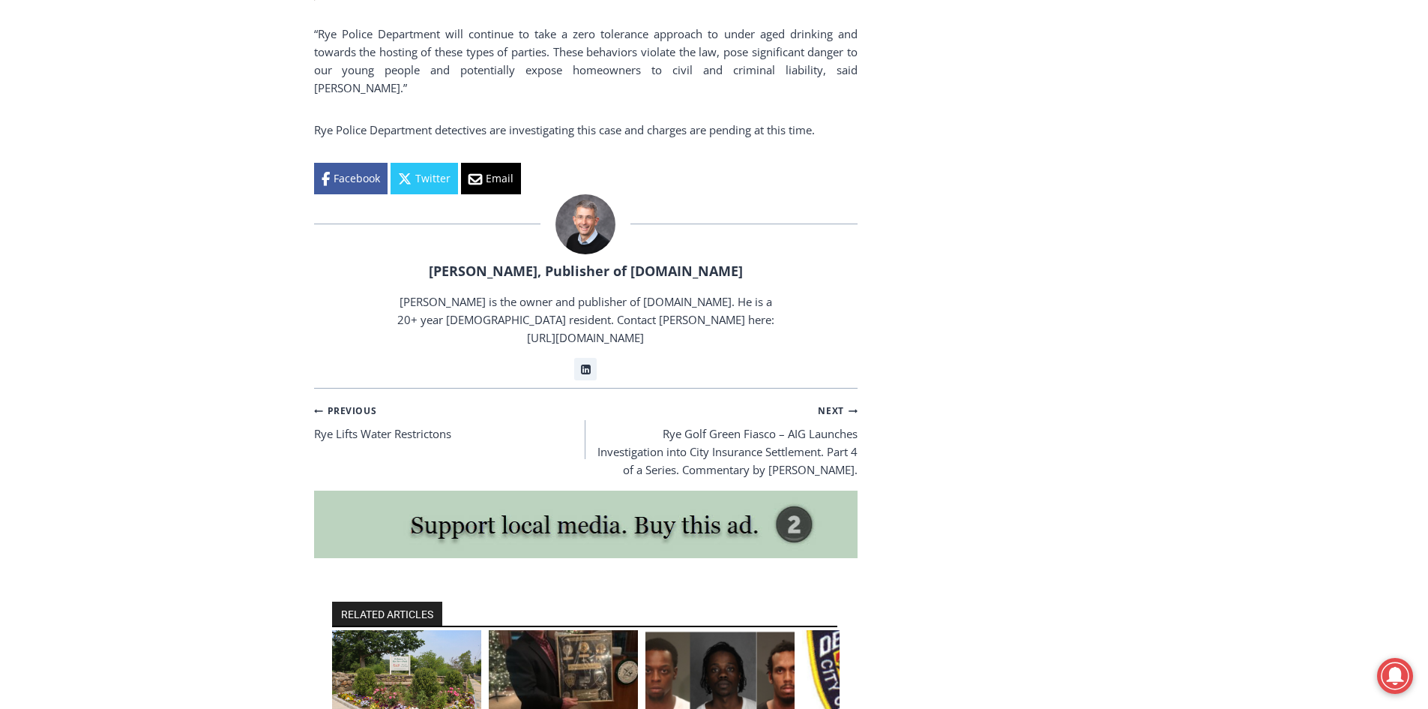
click at [387, 667] on img "1 of 6" at bounding box center [406, 680] width 149 height 100
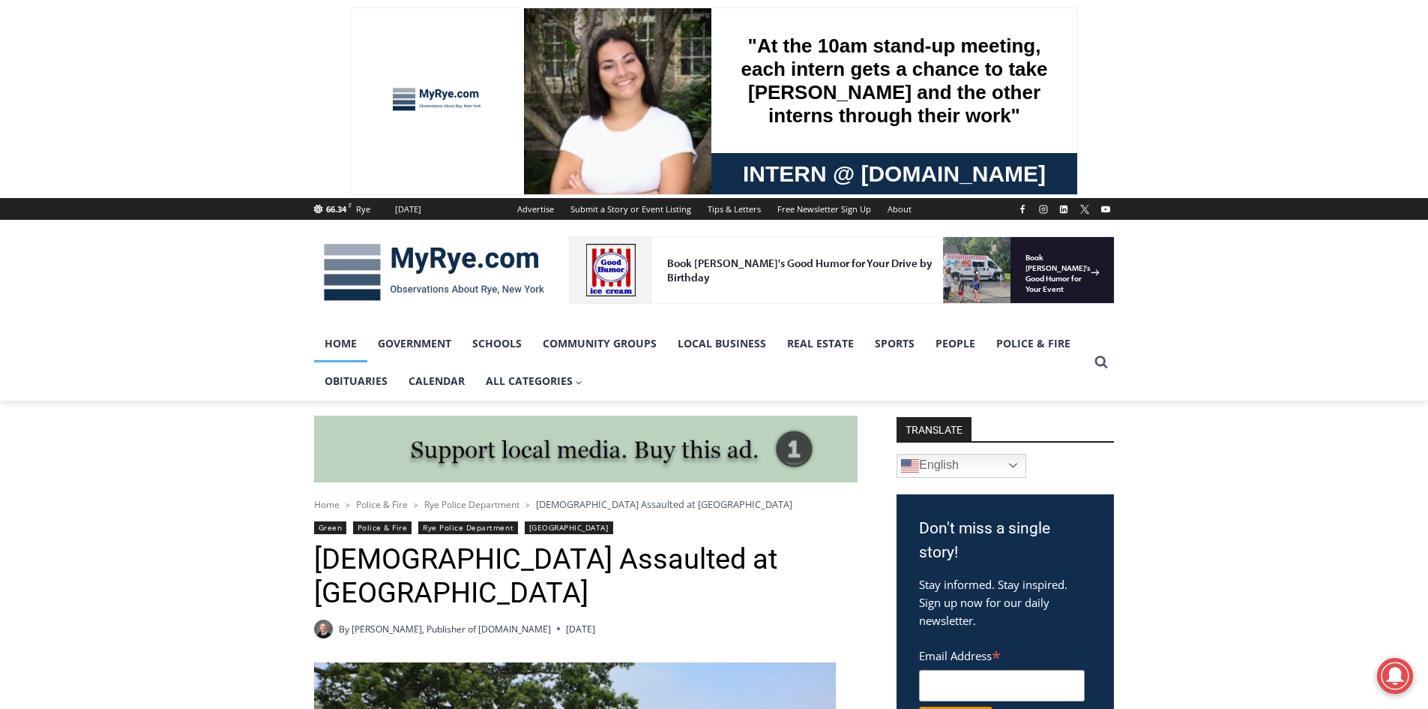
click at [338, 345] on link "Home" at bounding box center [340, 343] width 53 height 37
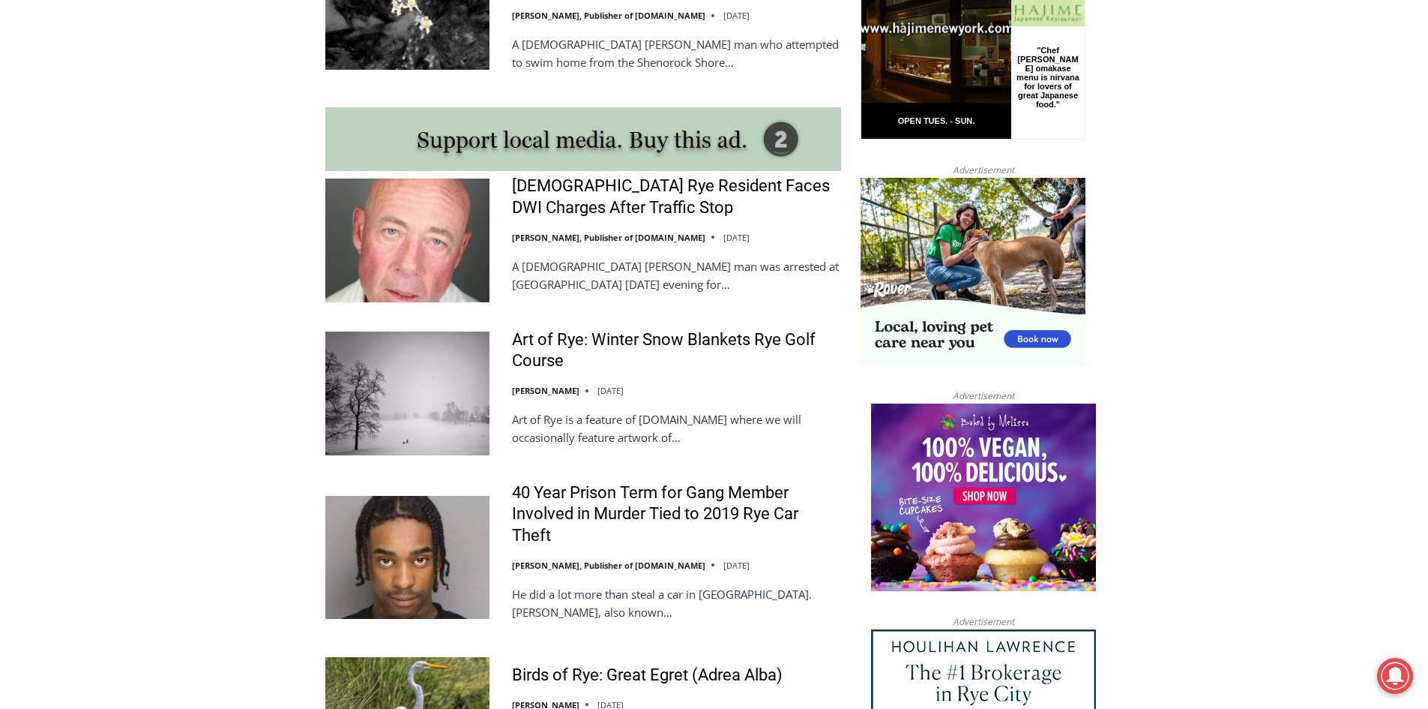
scroll to position [1320, 0]
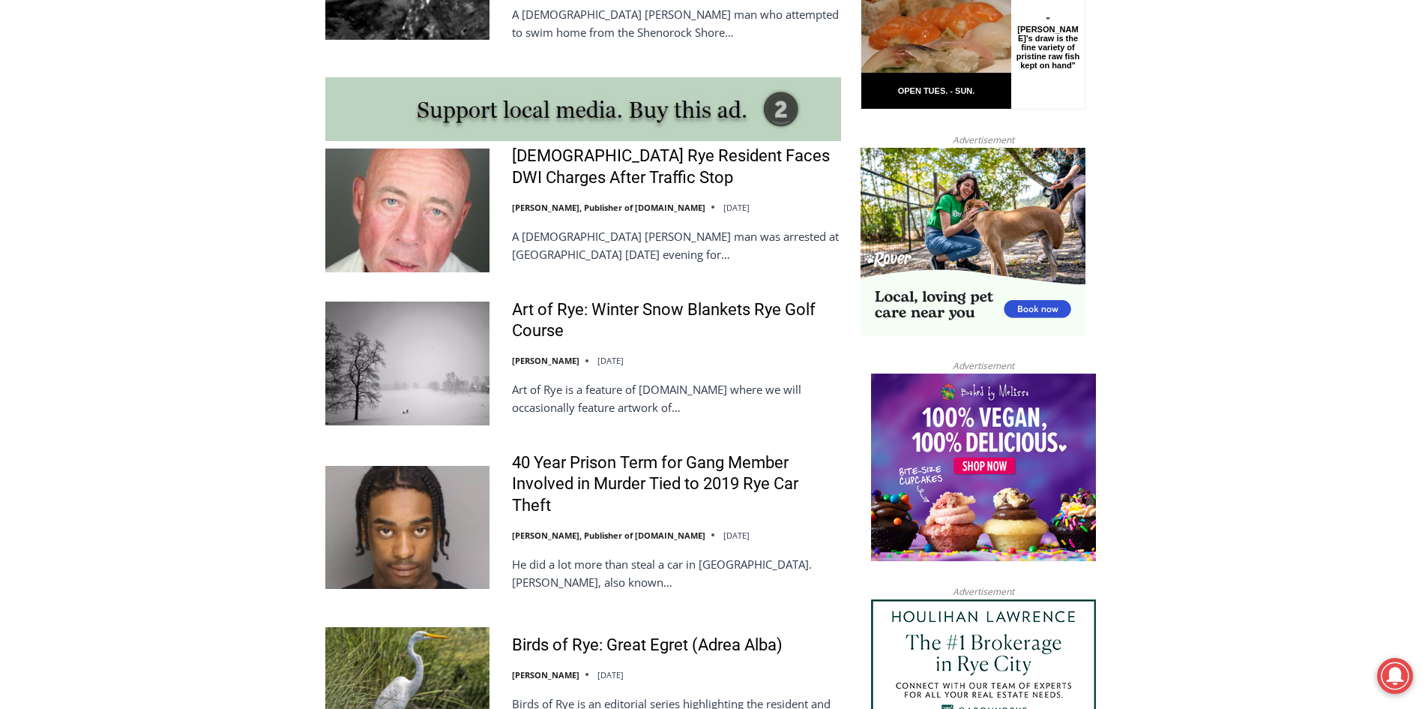
click at [719, 555] on p "He did a lot more than steal a car in Rye. Joshua Gilbert, also known…" at bounding box center [676, 573] width 329 height 36
click at [678, 452] on link "40 Year Prison Term for Gang Member Involved in Murder Tied to 2019 Rye Car The…" at bounding box center [676, 484] width 329 height 64
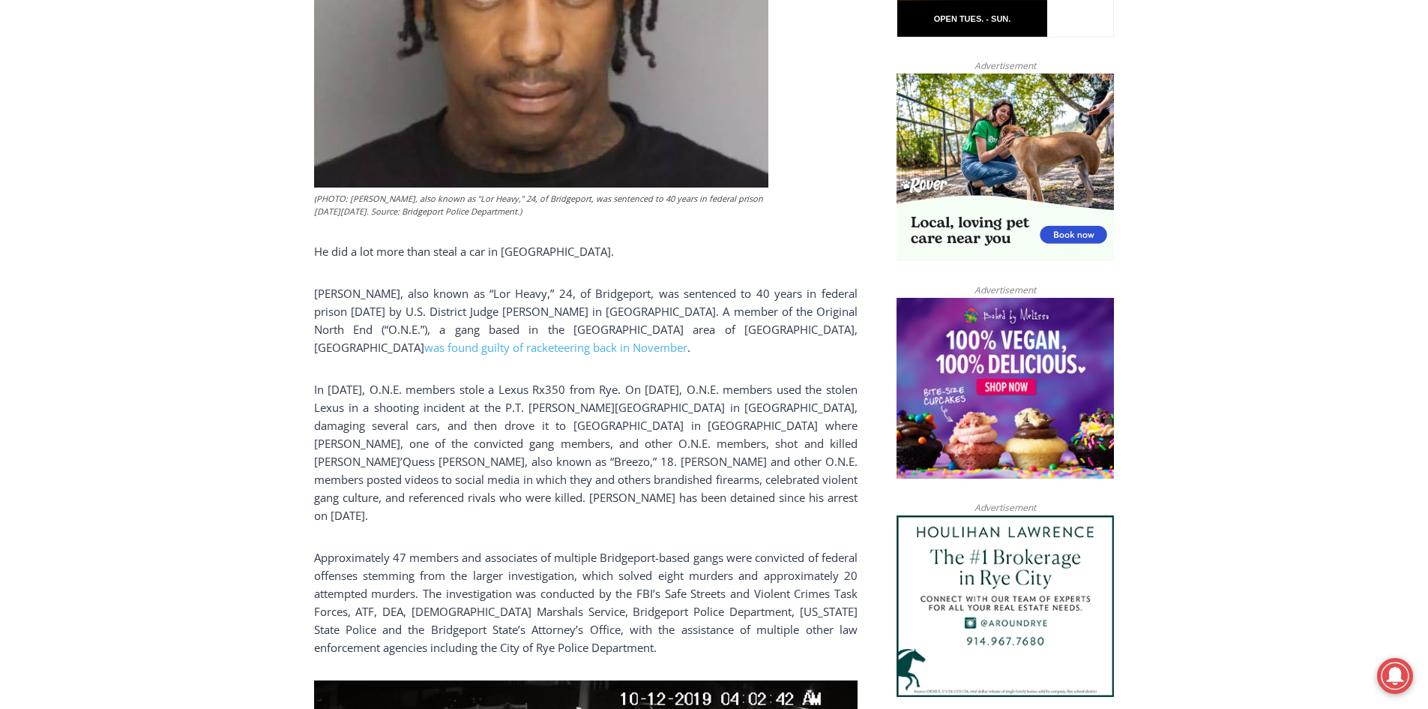
scroll to position [939, 0]
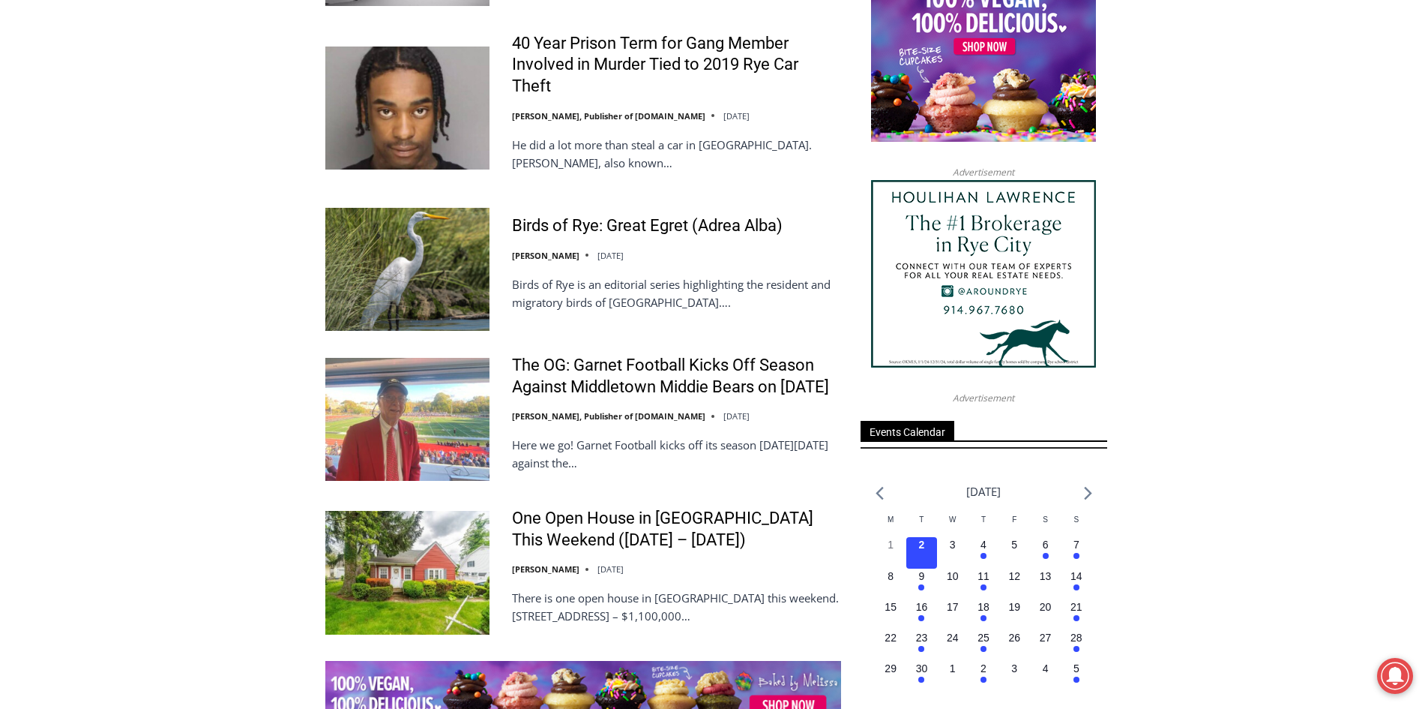
scroll to position [1739, 0]
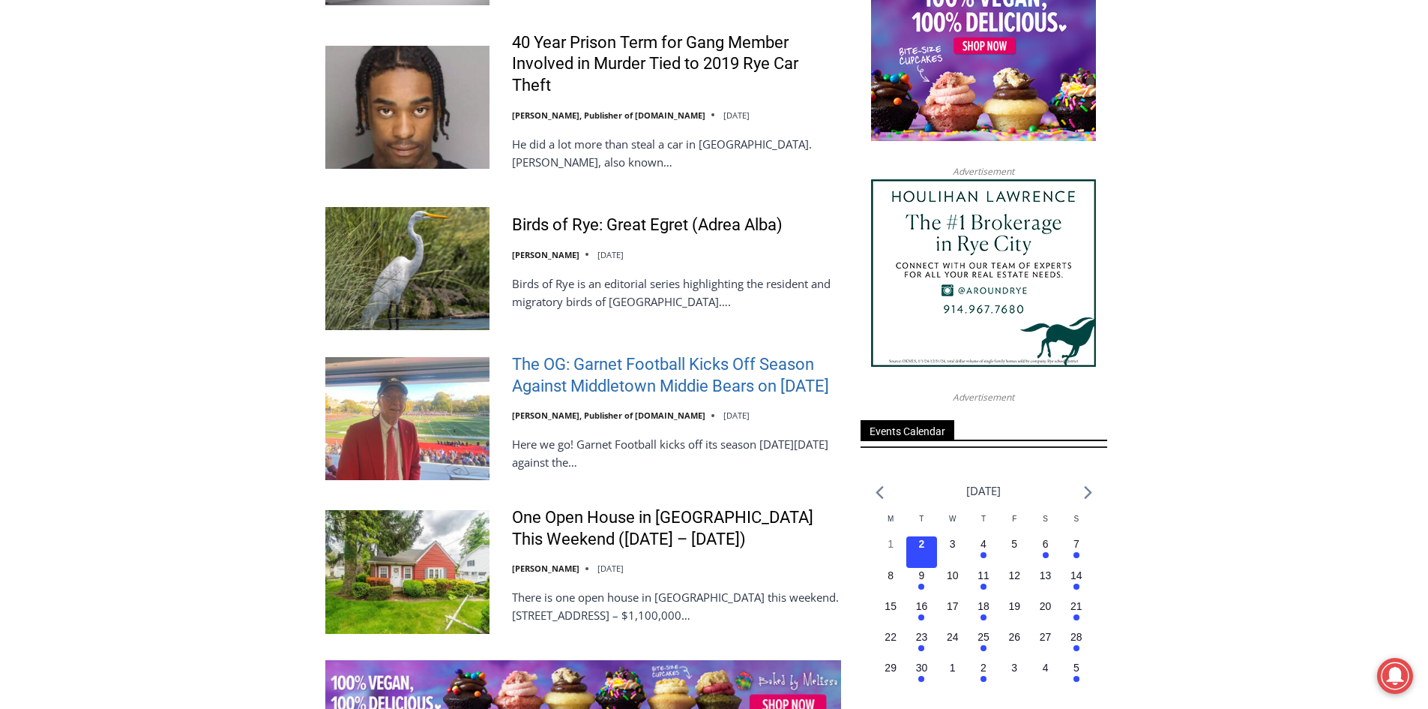
click at [690, 354] on link "The OG: Garnet Football Kicks Off Season Against Middletown Middie Bears on [DA…" at bounding box center [676, 375] width 329 height 43
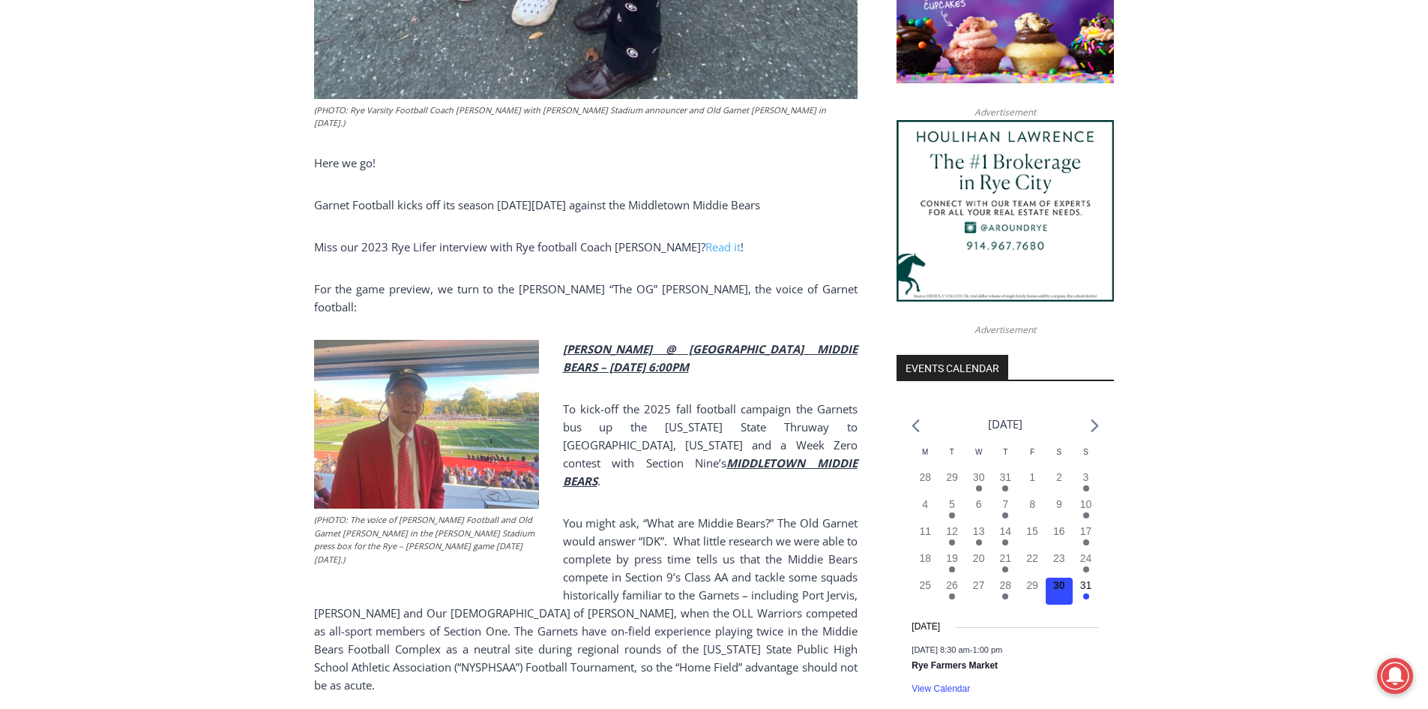
scroll to position [1368, 0]
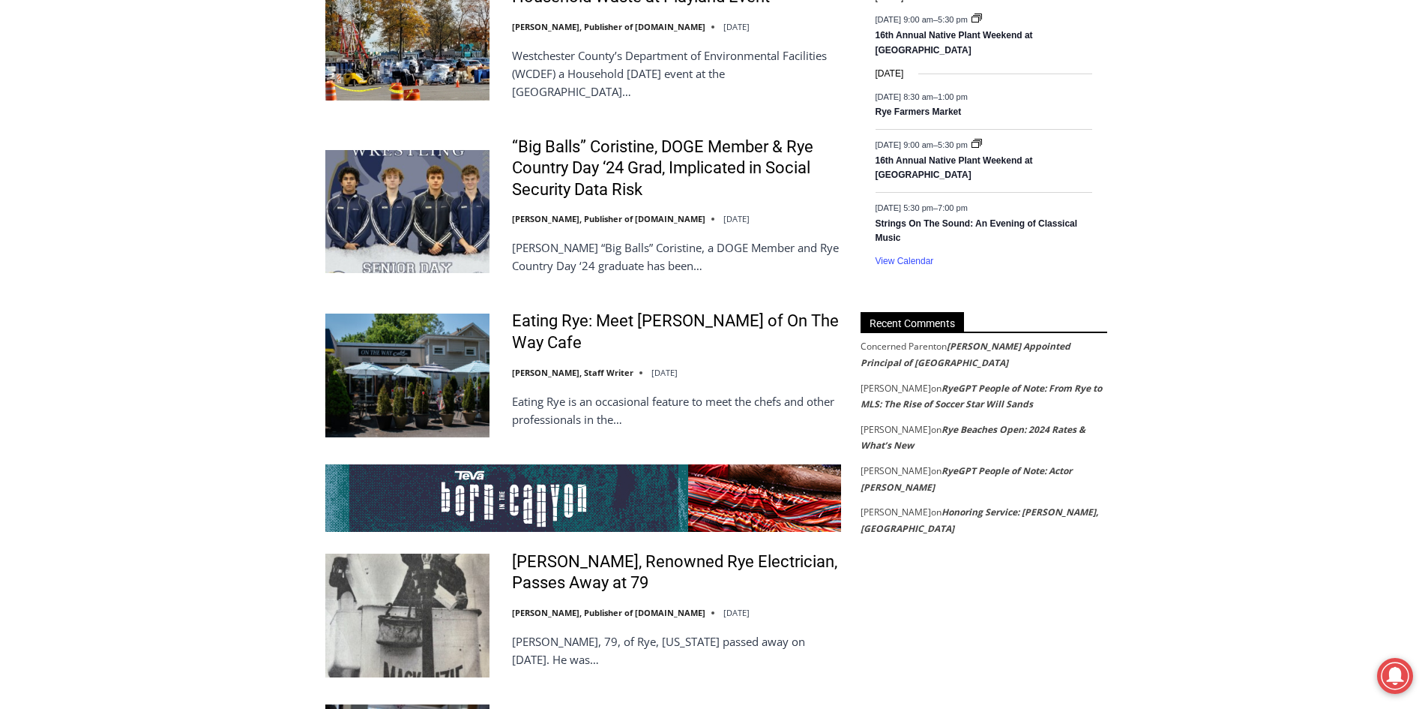
scroll to position [2519, 0]
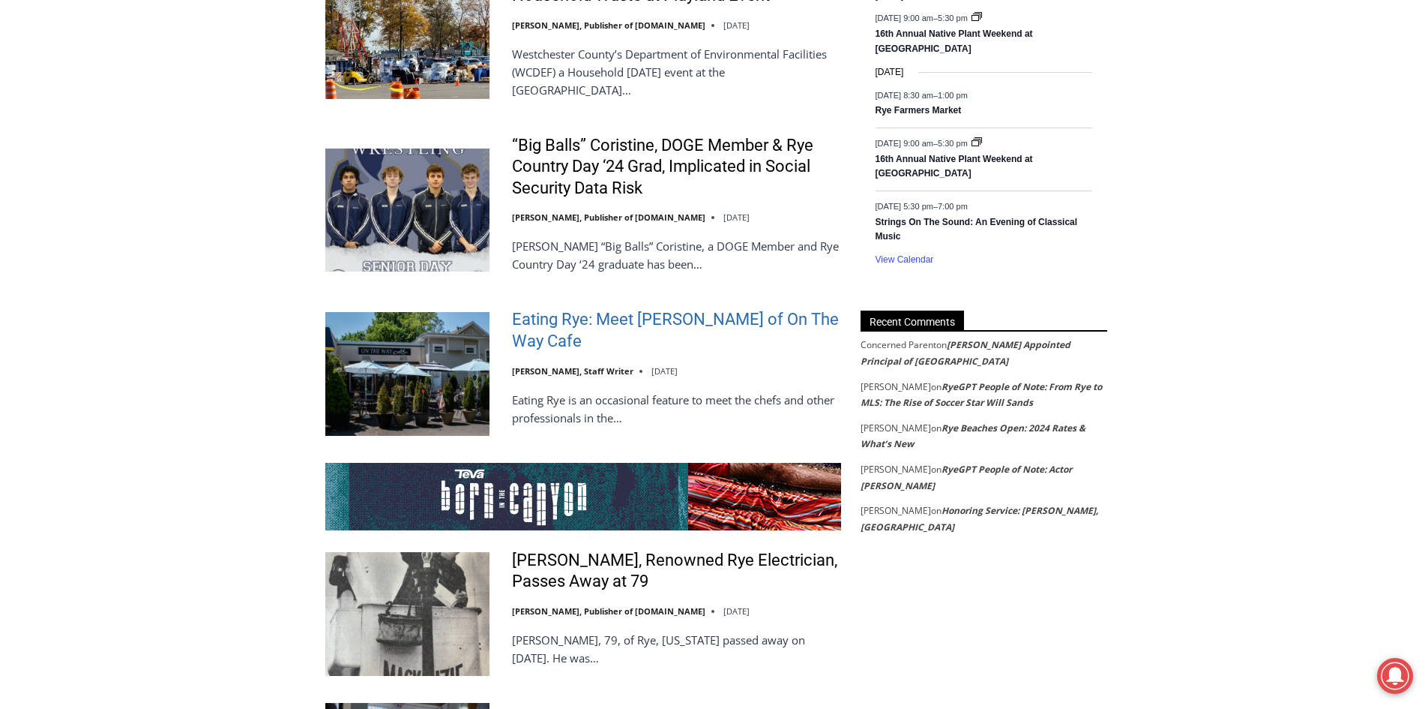
click at [621, 309] on link "Eating Rye: Meet [PERSON_NAME] of On The Way Cafe" at bounding box center [676, 330] width 329 height 43
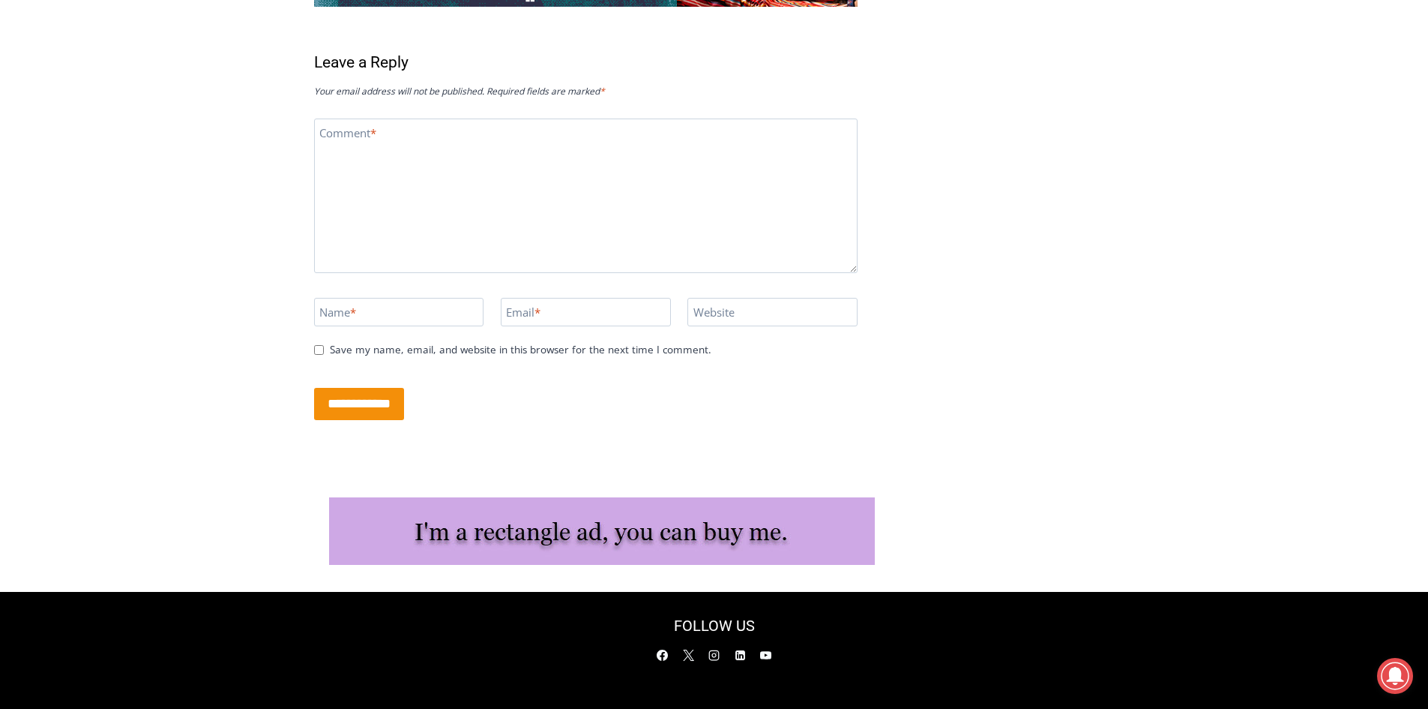
scroll to position [9492, 0]
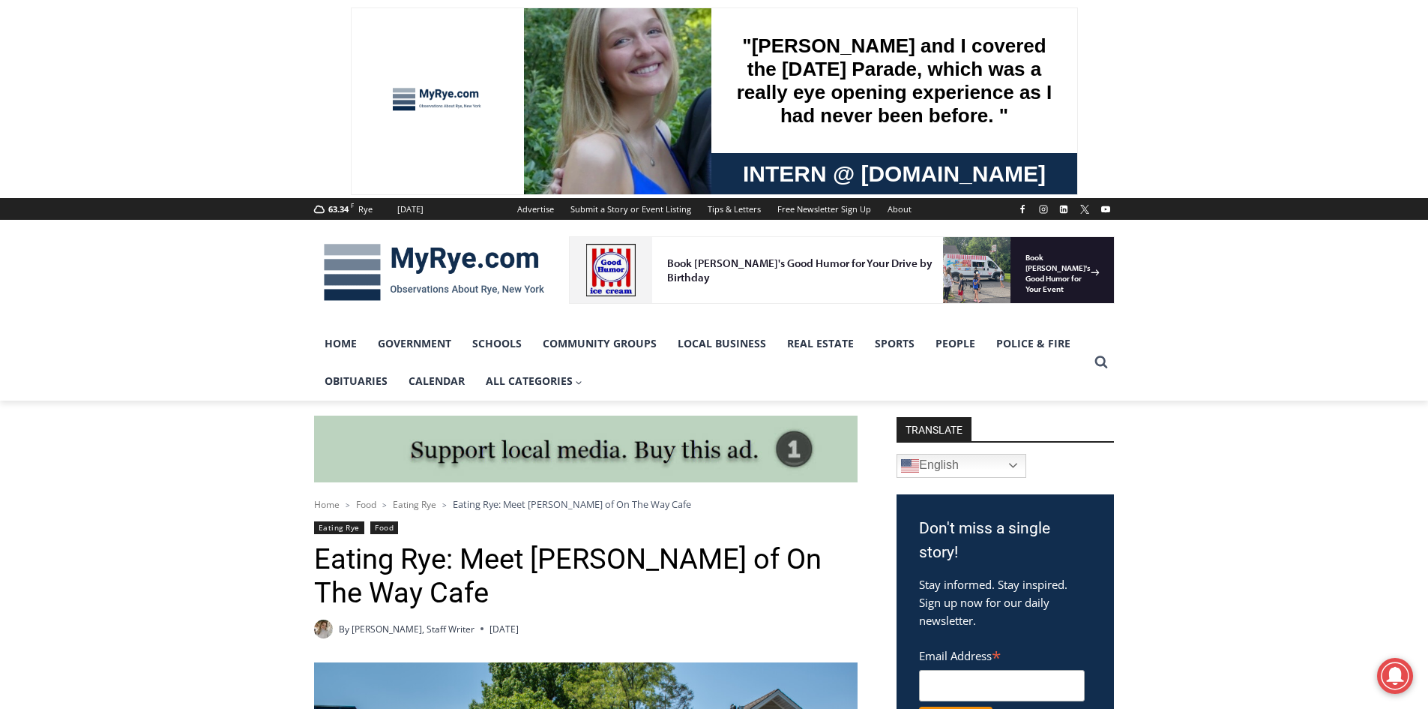
scroll to position [9492, 0]
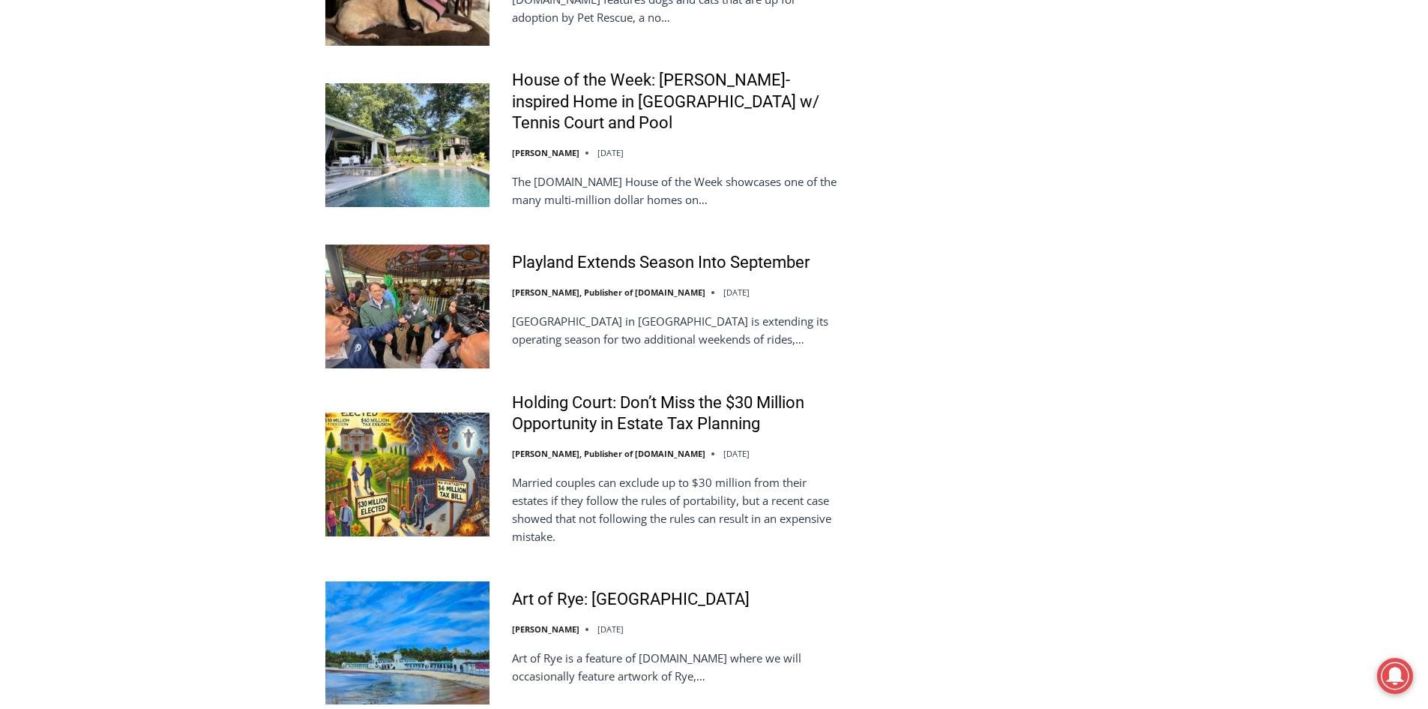
scroll to position [3329, 0]
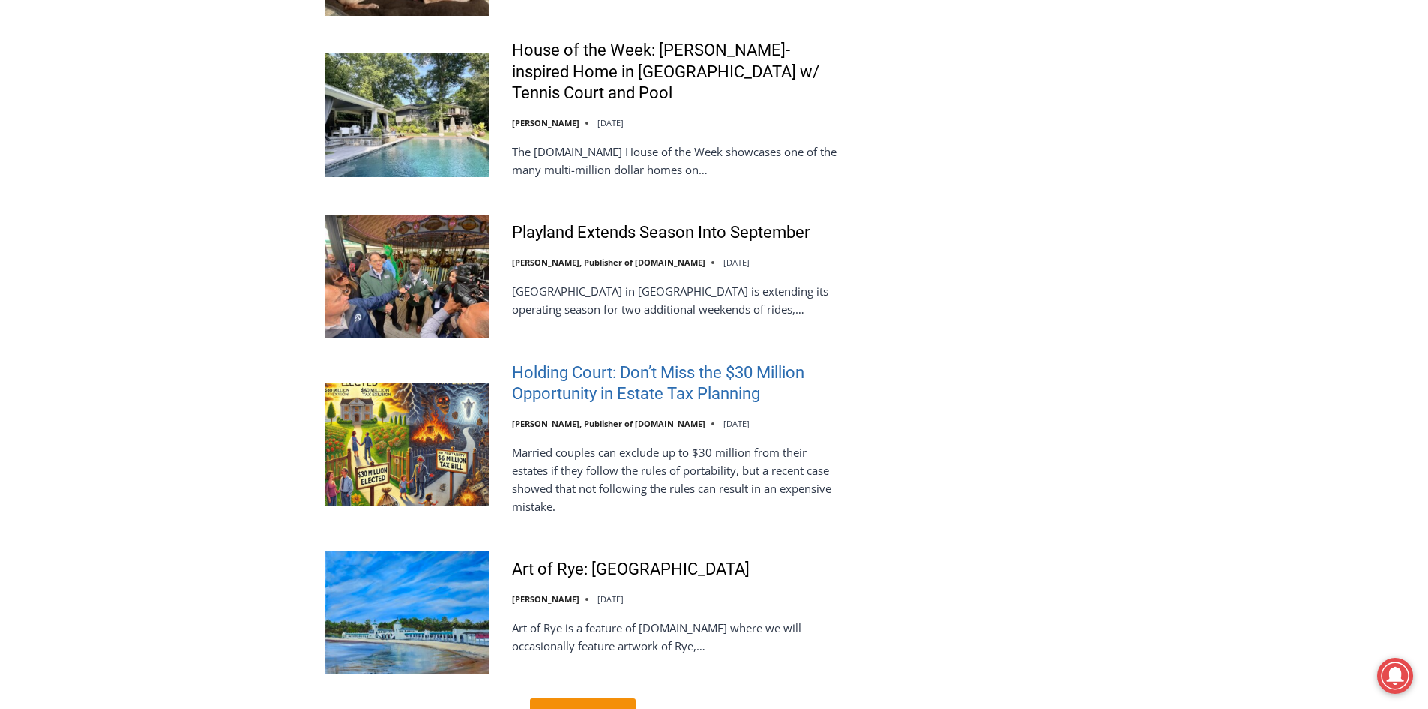
click at [685, 362] on link "Holding Court: Don’t Miss the $30 Million Opportunity in Estate Tax Planning" at bounding box center [676, 383] width 329 height 43
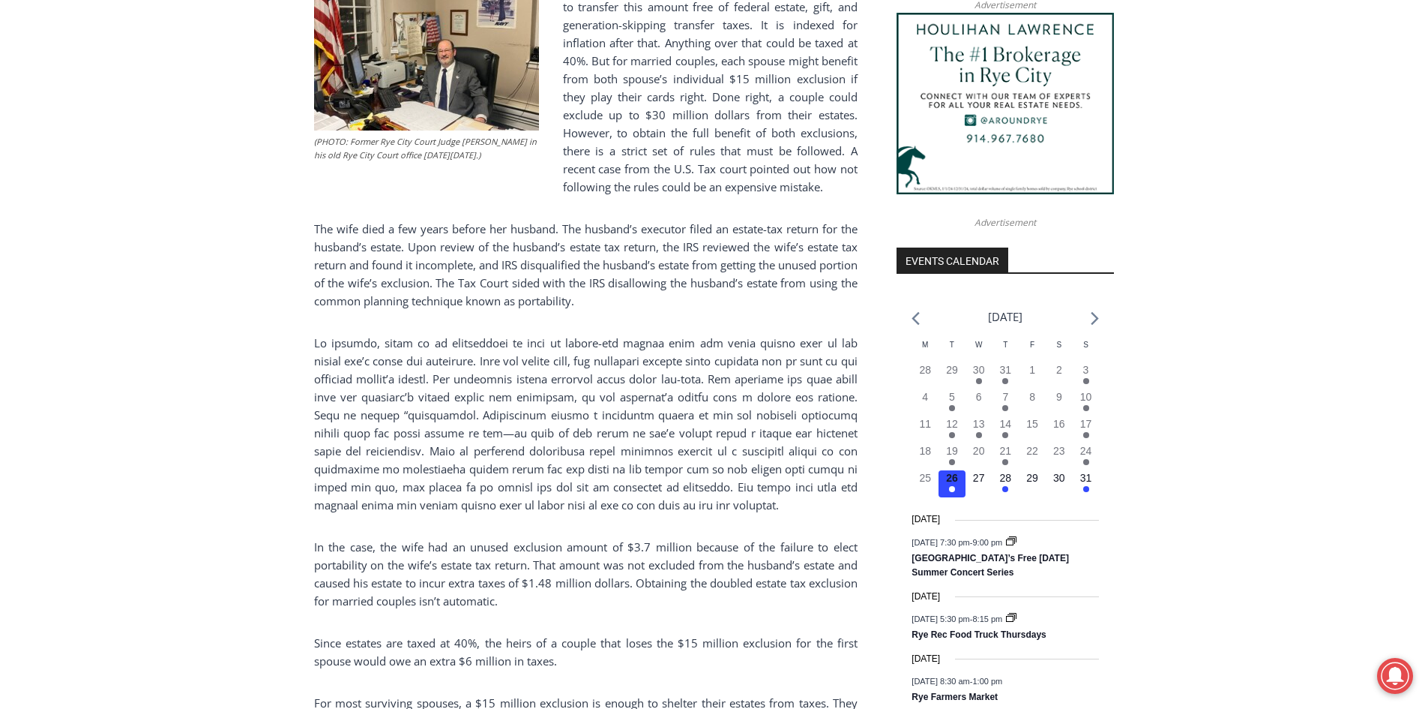
scroll to position [1458, 0]
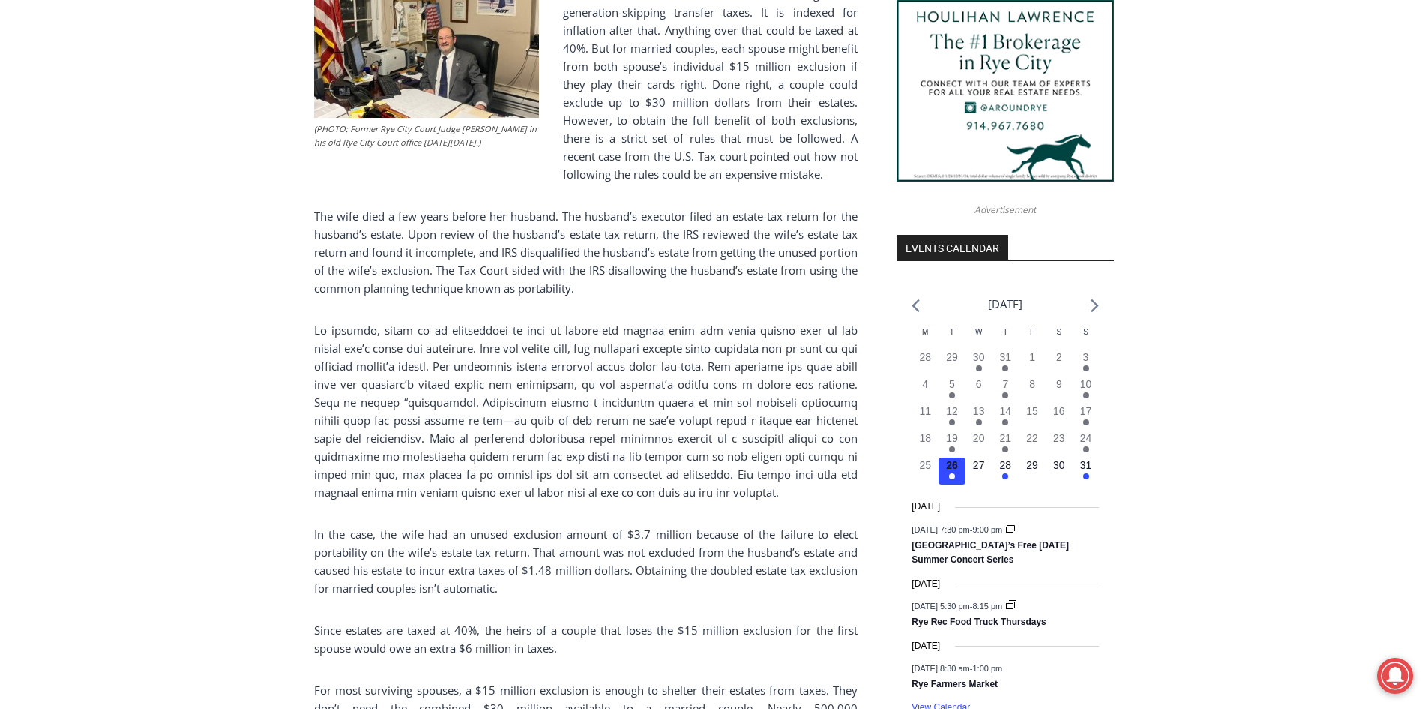
click at [221, 666] on div "Home > Government > New York State > Rye City Court > Holding Court > Holding C…" at bounding box center [714, 560] width 1428 height 3234
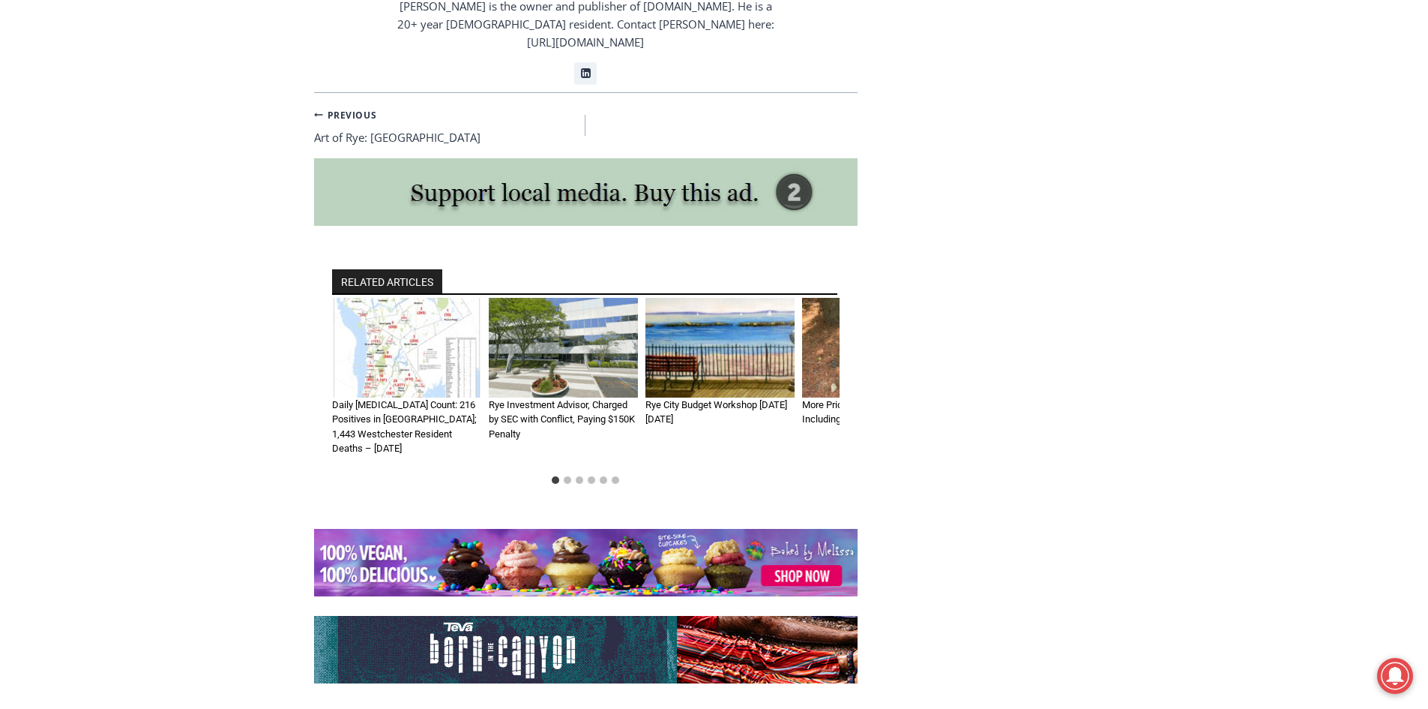
scroll to position [2537, 0]
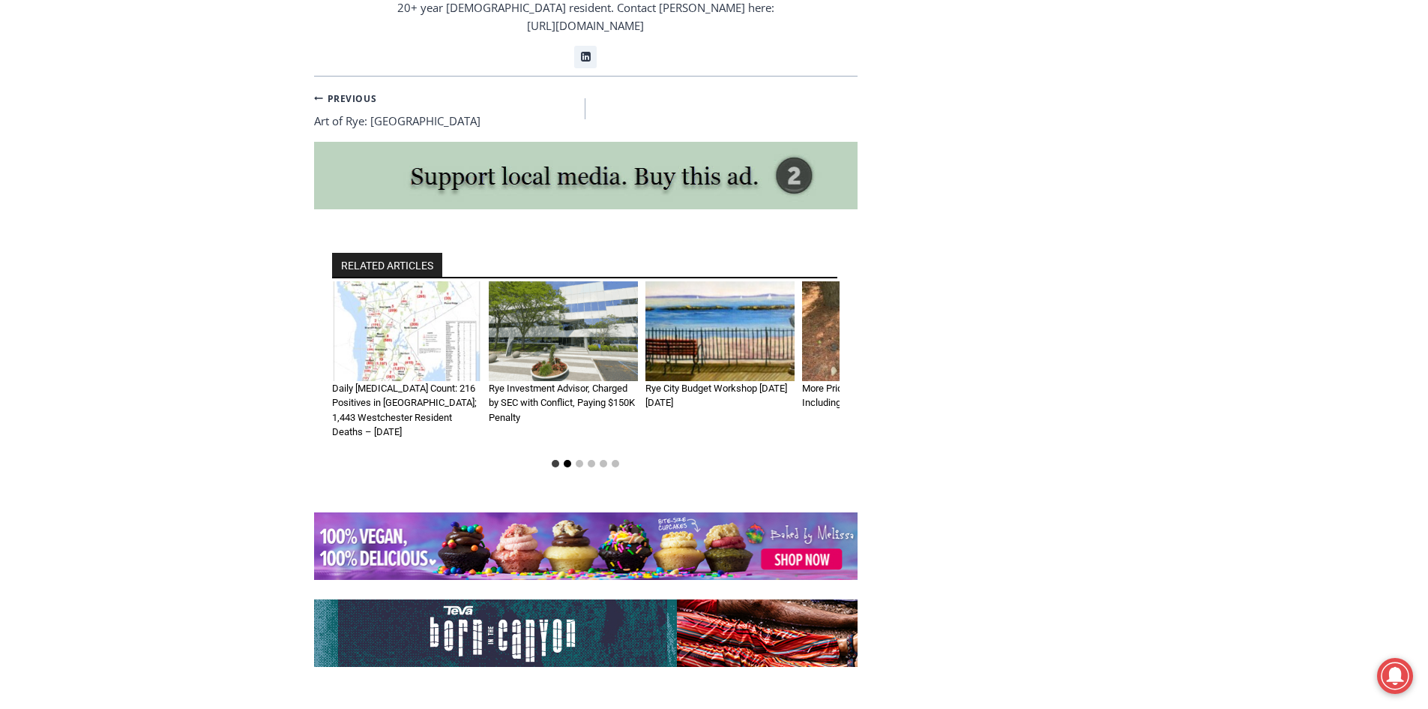
click at [571, 465] on button "Go to slide 2" at bounding box center [567, 463] width 7 height 7
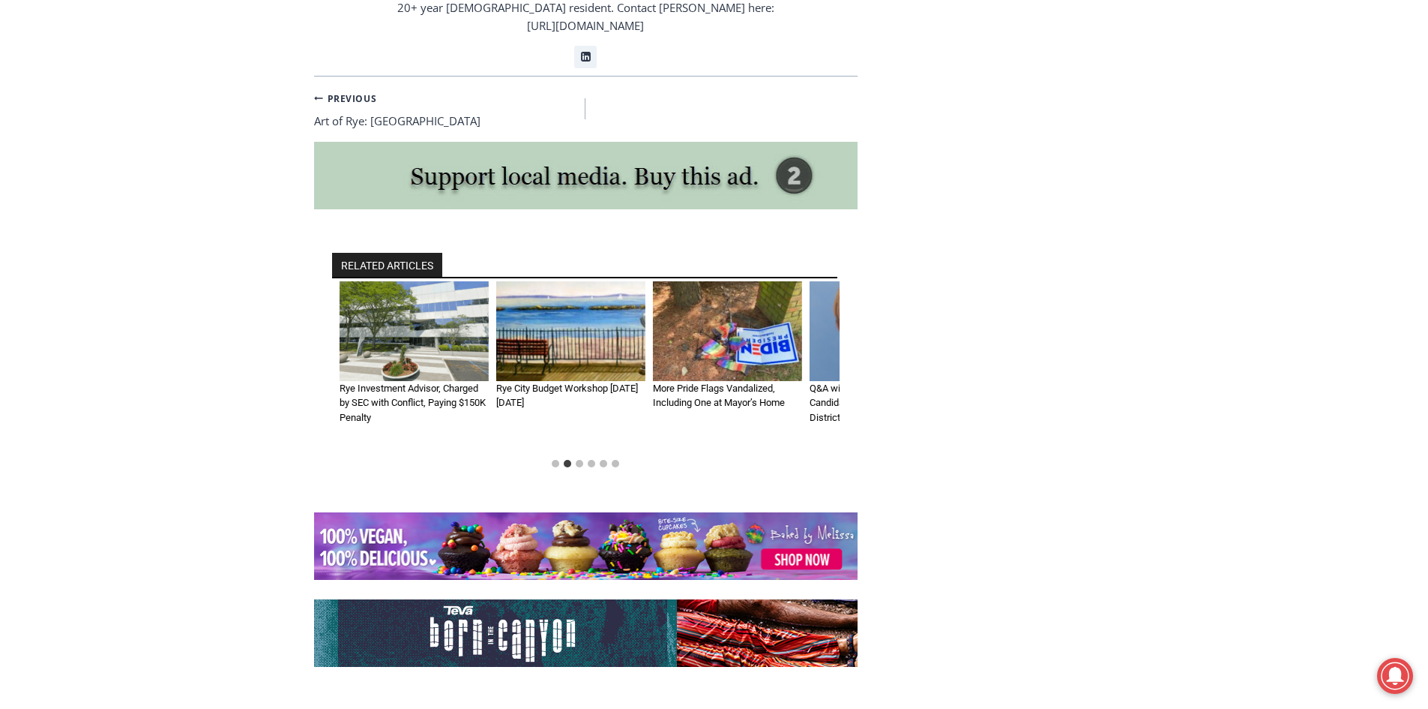
click at [749, 364] on img "4 of 6" at bounding box center [727, 331] width 149 height 100
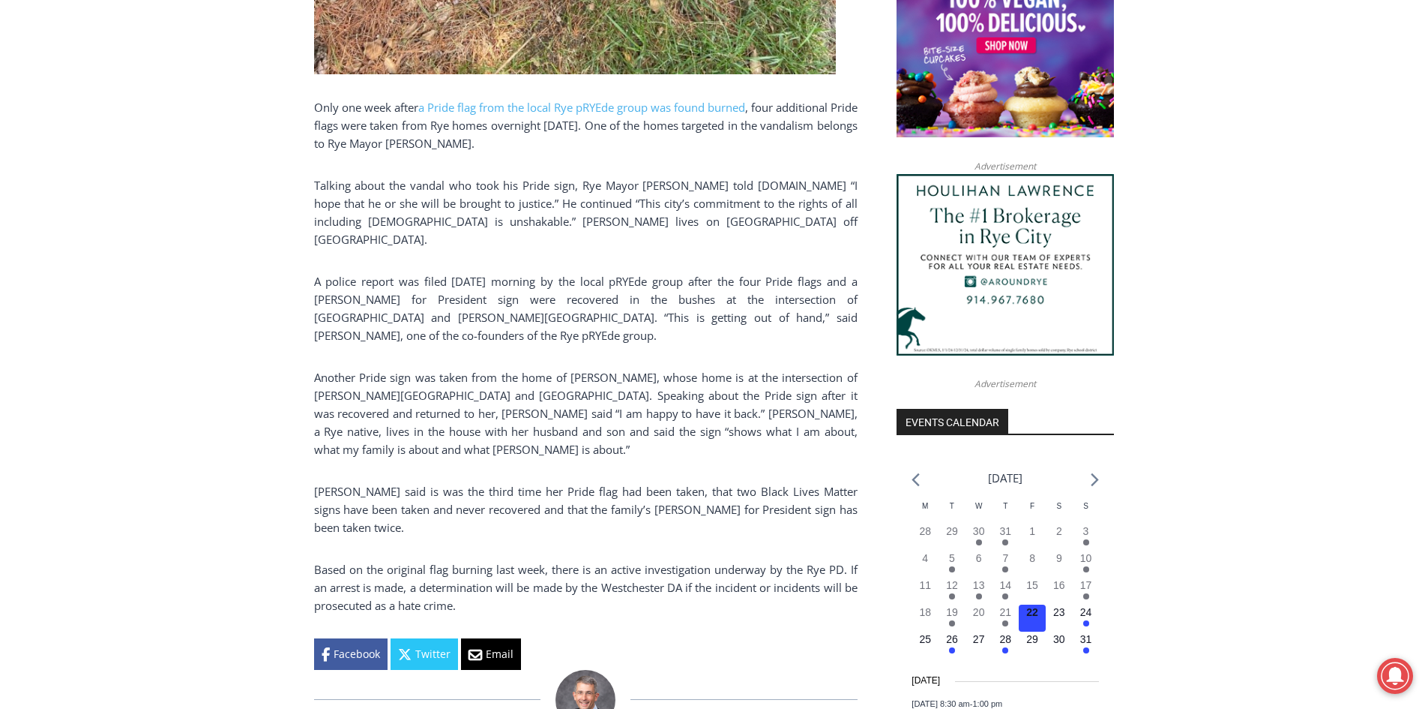
scroll to position [1290, 0]
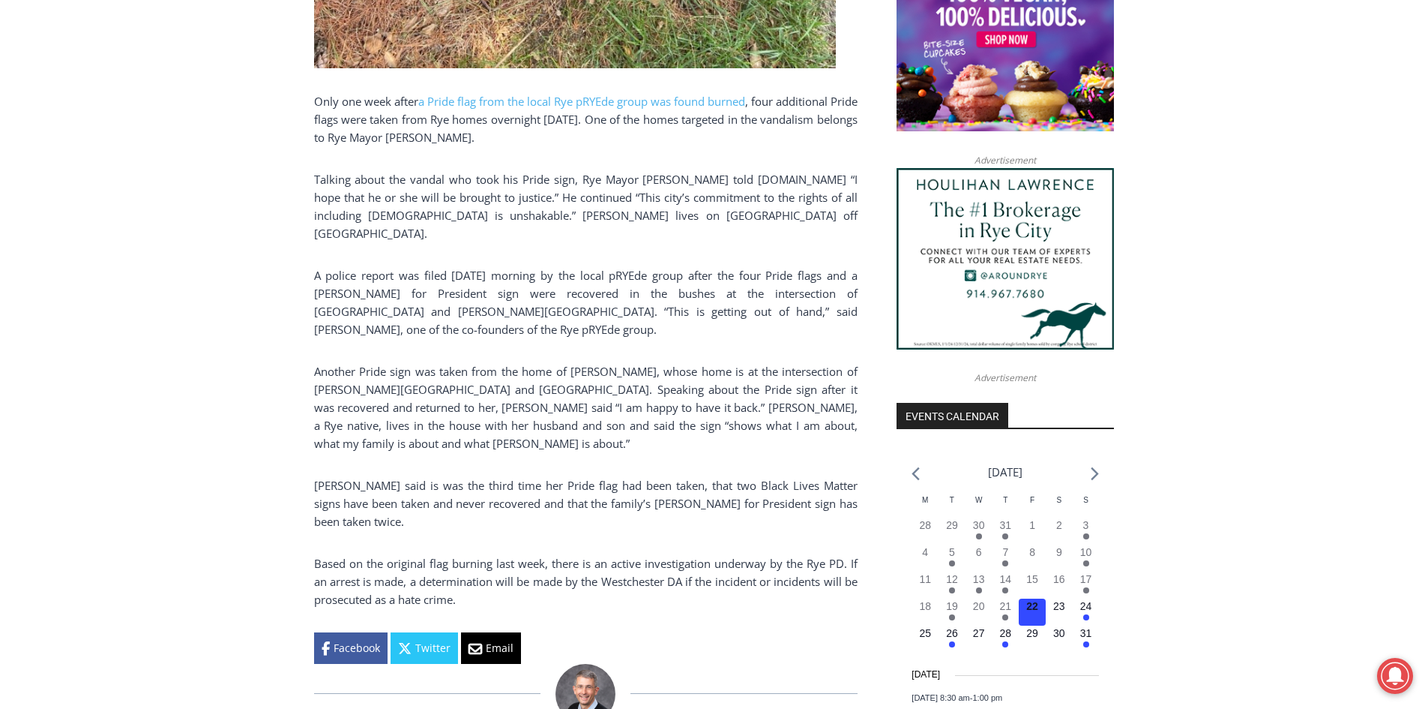
click at [166, 547] on div "Home > Community Groups > pRYEde > More Pride Flags Vandalized, Including One a…" at bounding box center [714, 489] width 1428 height 2757
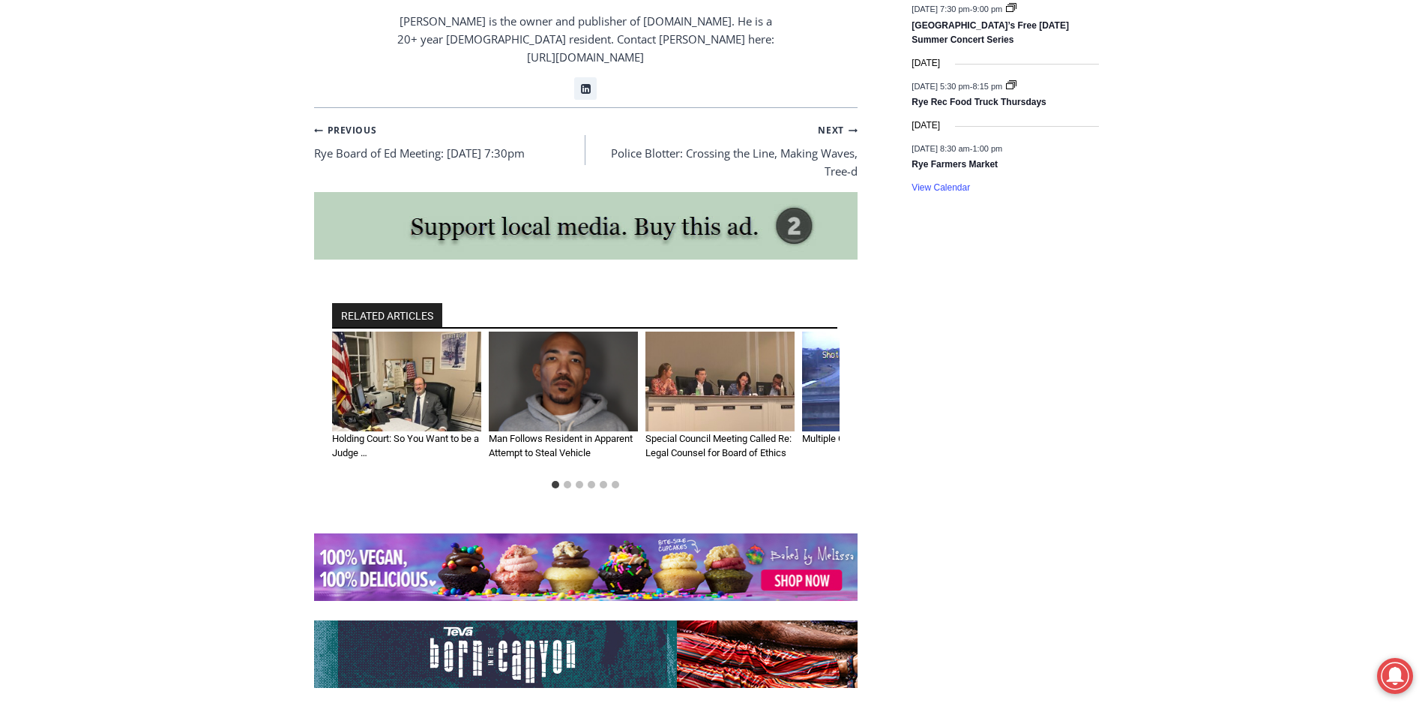
scroll to position [2069, 0]
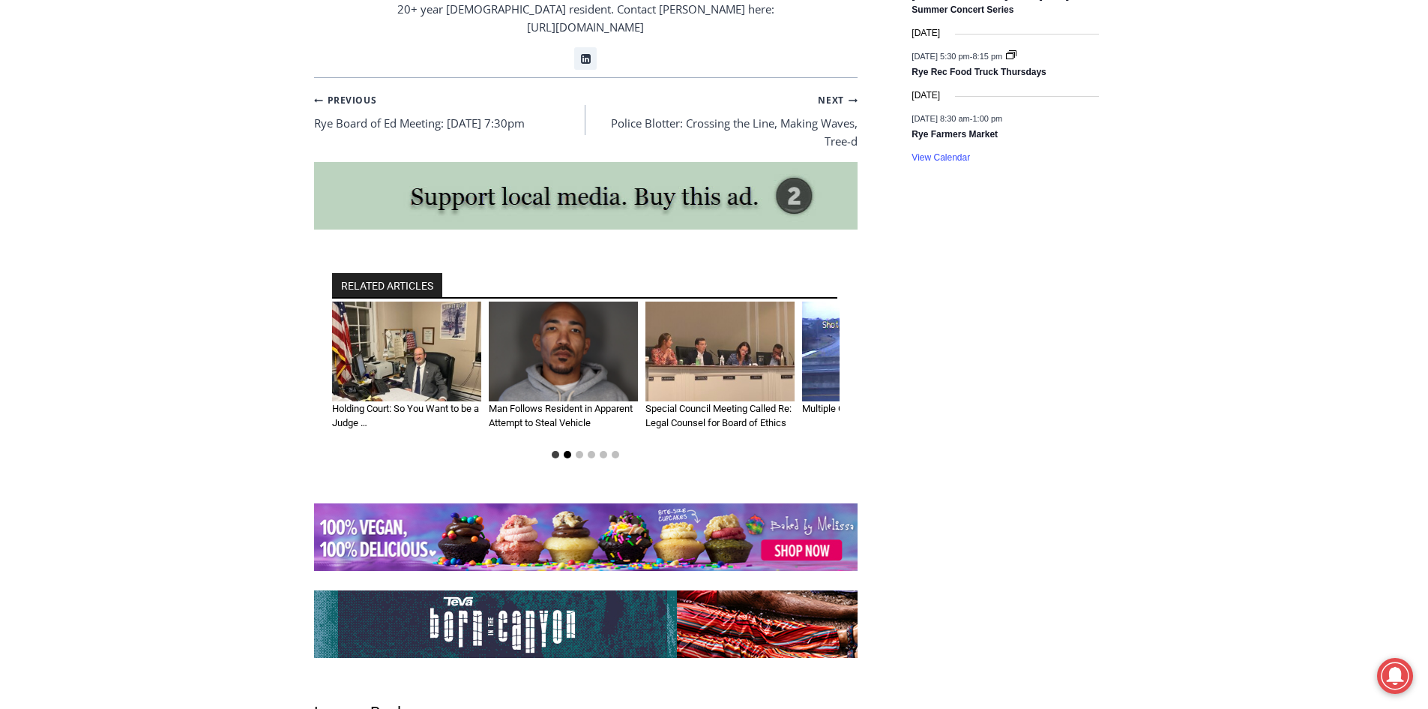
click at [568, 451] on button "Go to slide 2" at bounding box center [567, 454] width 7 height 7
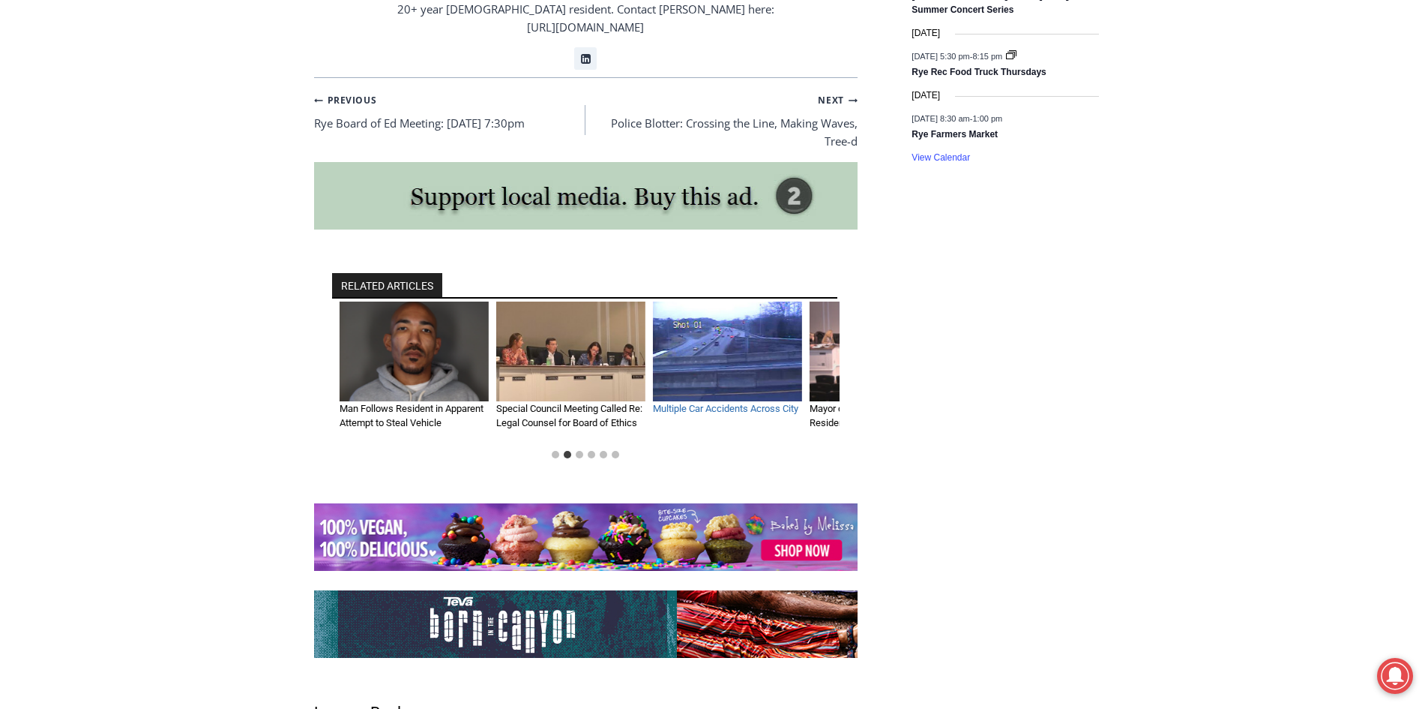
click at [715, 403] on link "Multiple Car Accidents Across City" at bounding box center [725, 408] width 145 height 11
click at [718, 316] on img "4 of 6" at bounding box center [727, 351] width 149 height 100
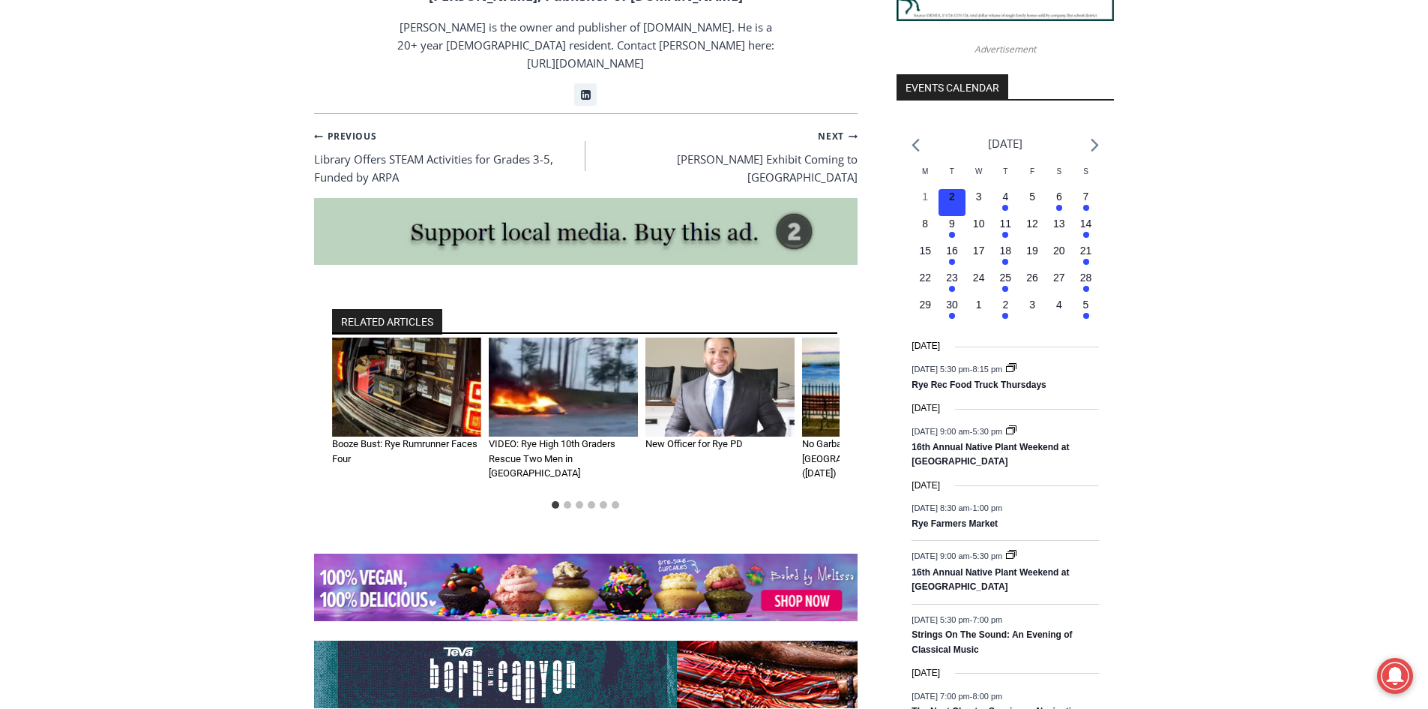
scroll to position [1709, 0]
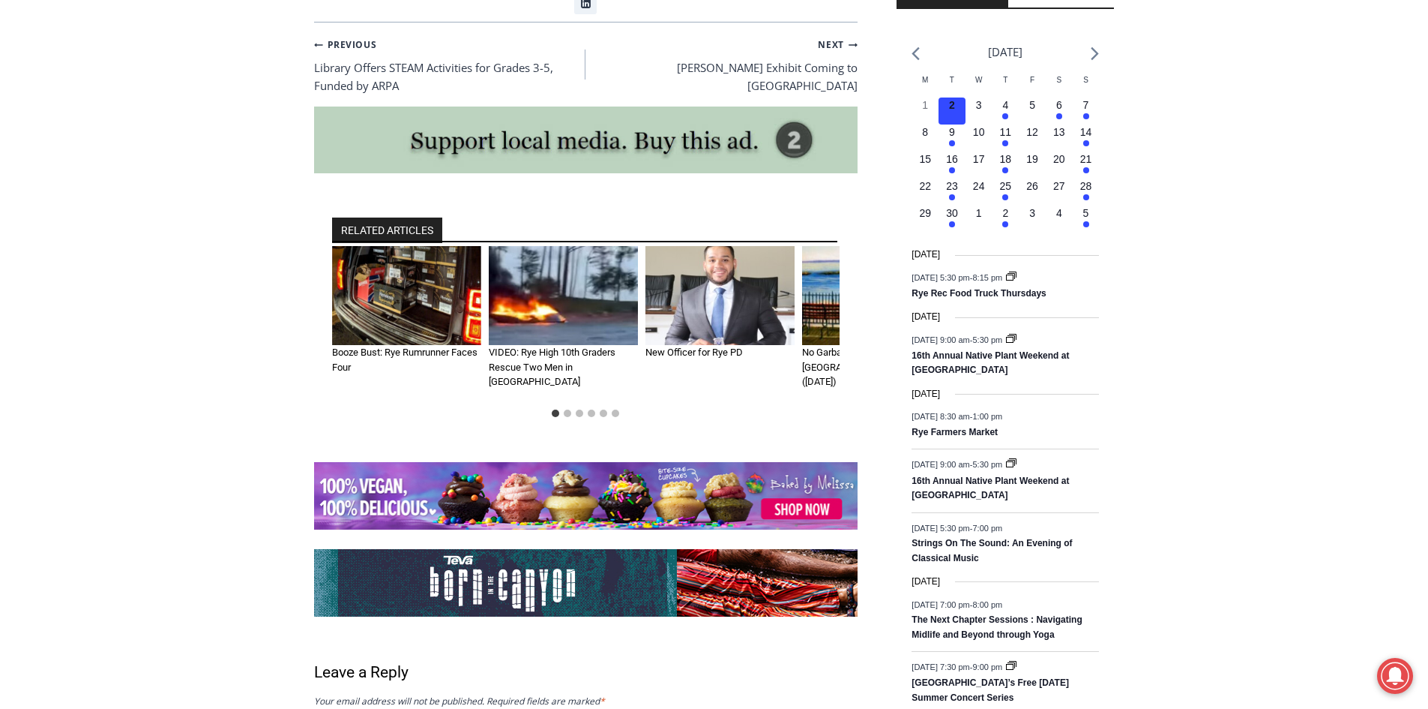
click at [371, 256] on img "1 of 6" at bounding box center [406, 296] width 149 height 100
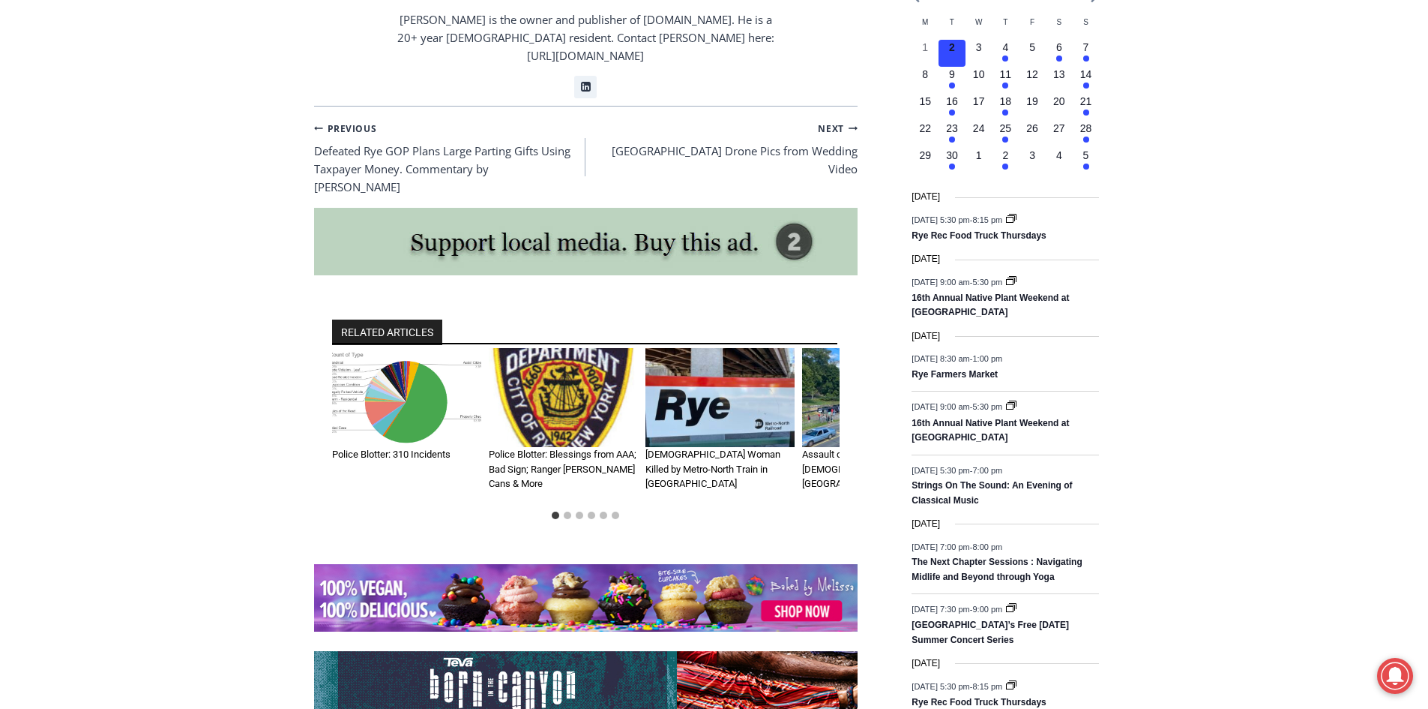
scroll to position [1769, 0]
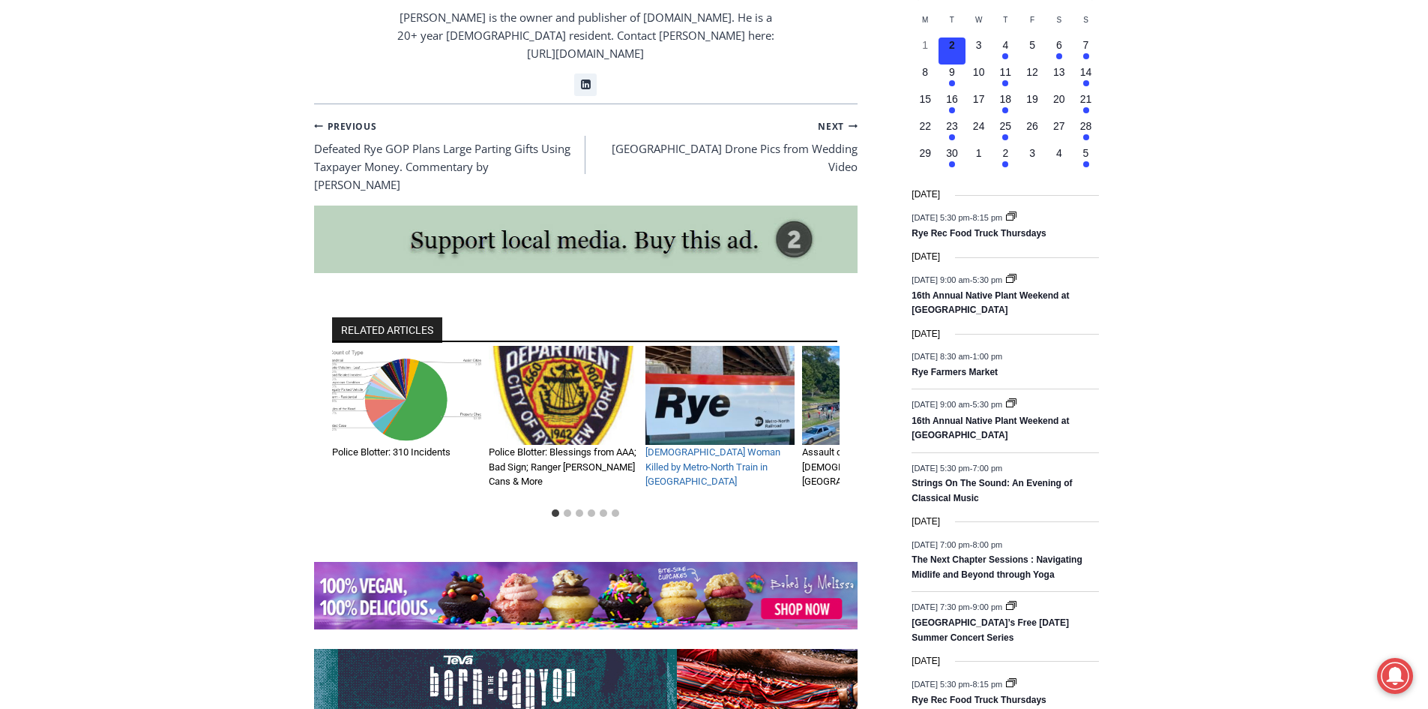
click at [710, 446] on link "[DEMOGRAPHIC_DATA] Woman Killed by Metro-North Train in [GEOGRAPHIC_DATA]" at bounding box center [713, 466] width 135 height 40
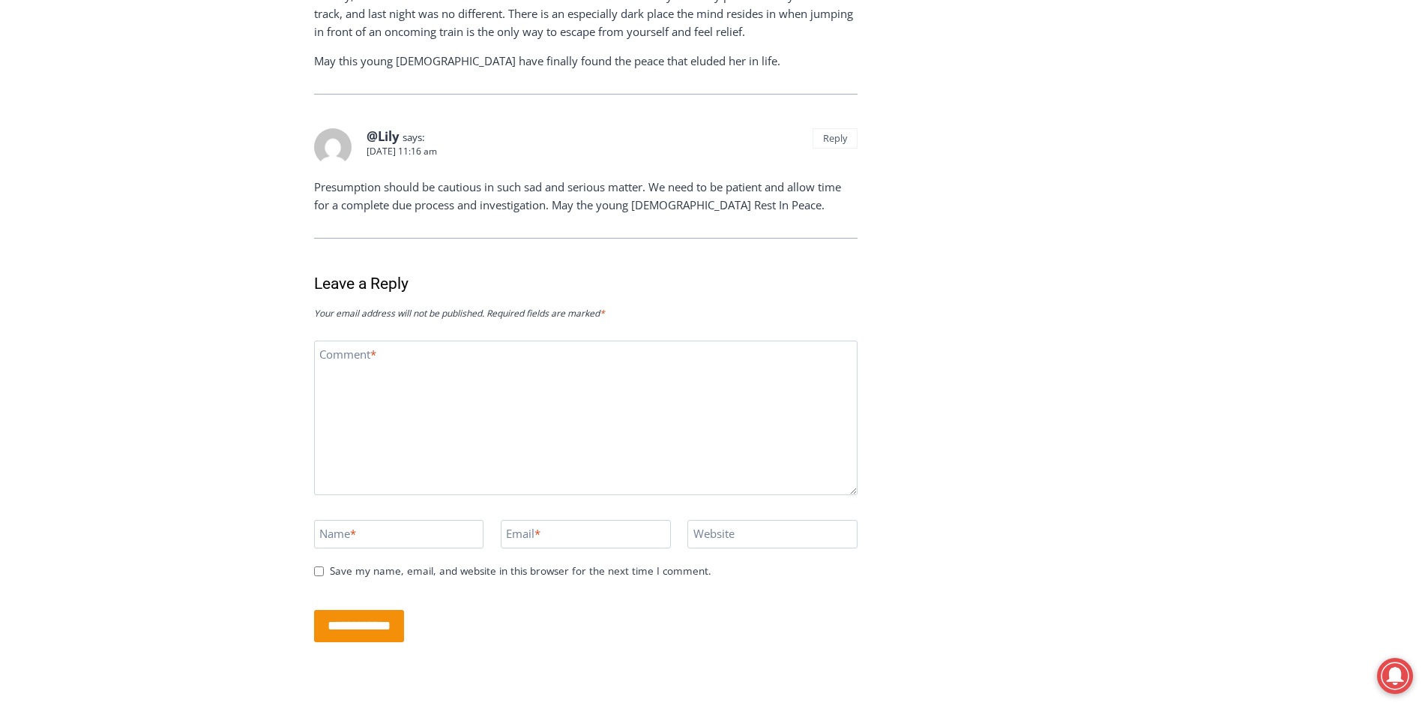
scroll to position [2399, 0]
